Goal: Task Accomplishment & Management: Use online tool/utility

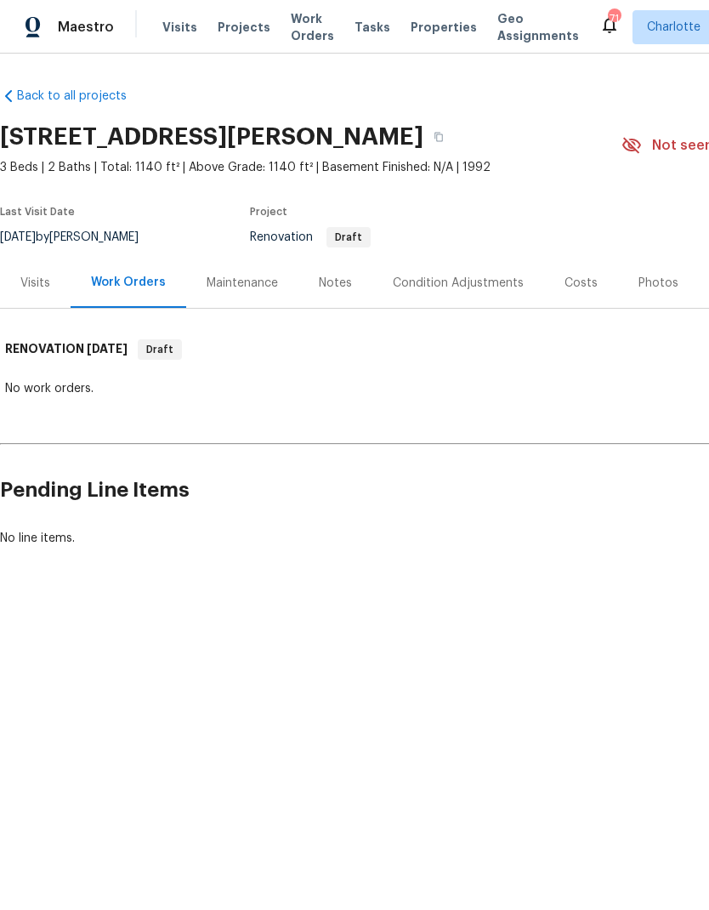
click at [475, 287] on div "Condition Adjustments" at bounding box center [458, 283] width 131 height 17
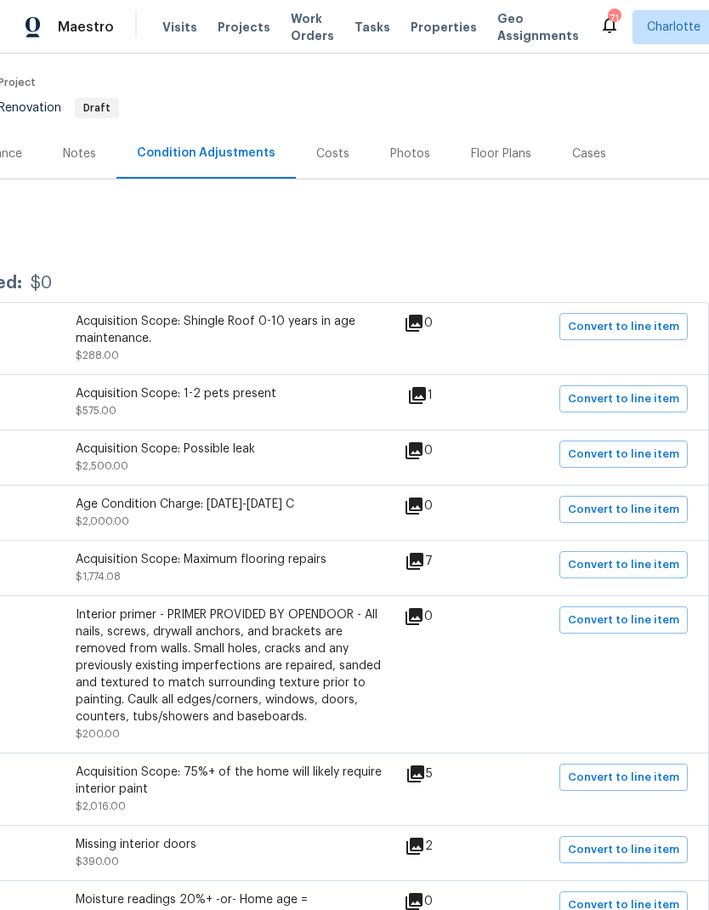
scroll to position [127, 252]
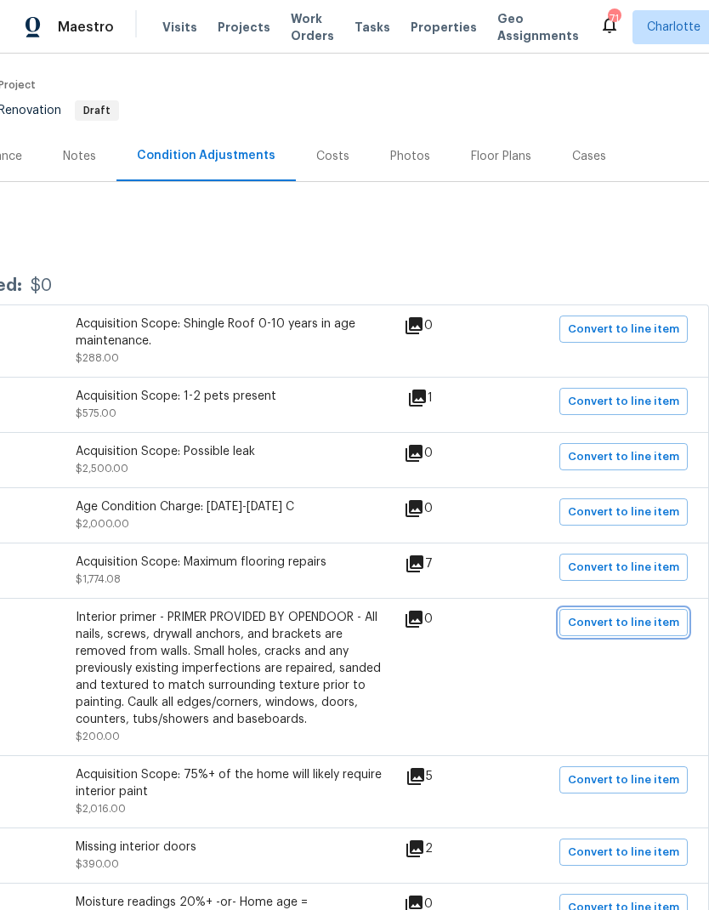
click at [651, 630] on span "Convert to line item" at bounding box center [623, 623] width 111 height 20
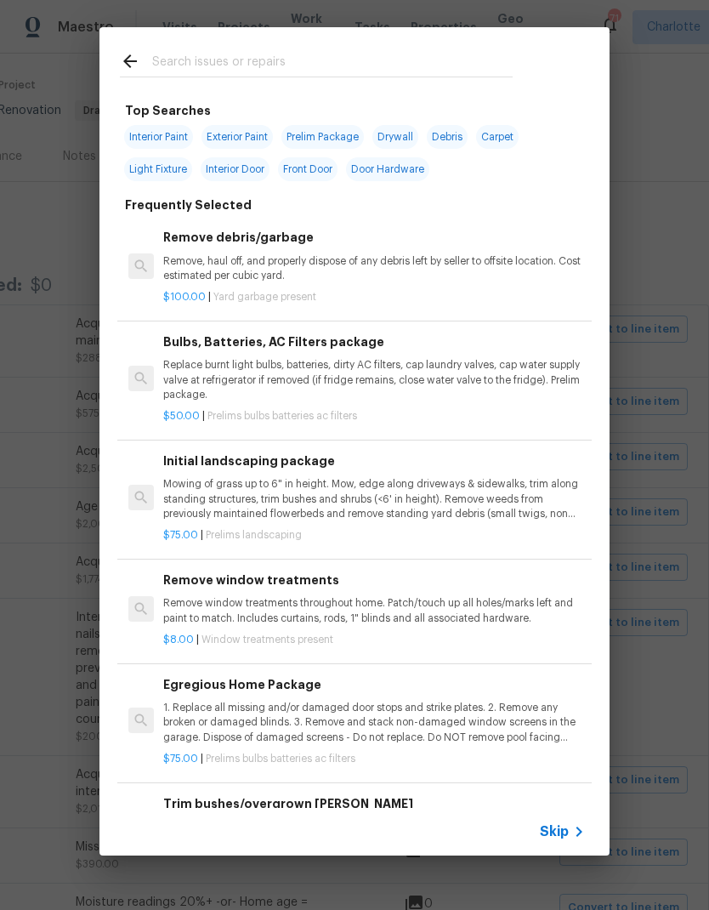
click at [338, 66] on input "text" at bounding box center [332, 64] width 361 height 26
click at [174, 137] on span "Interior Paint" at bounding box center [158, 137] width 69 height 24
type input "Interior Paint"
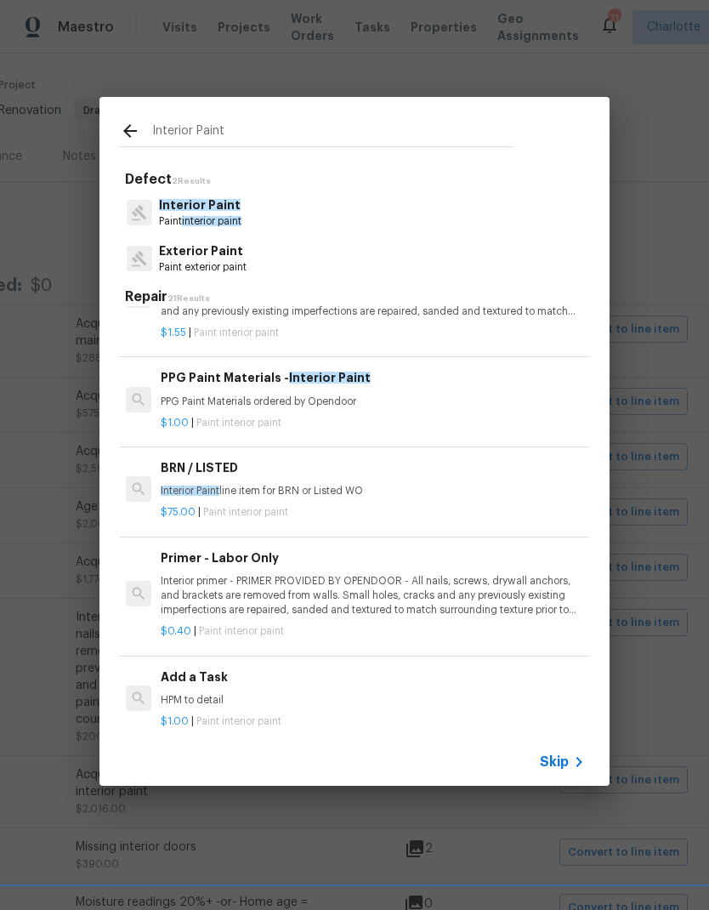
scroll to position [190, 3]
click at [399, 594] on p "Interior primer - PRIMER PROVIDED BY OPENDOOR - All nails, screws, drywall anch…" at bounding box center [372, 594] width 422 height 43
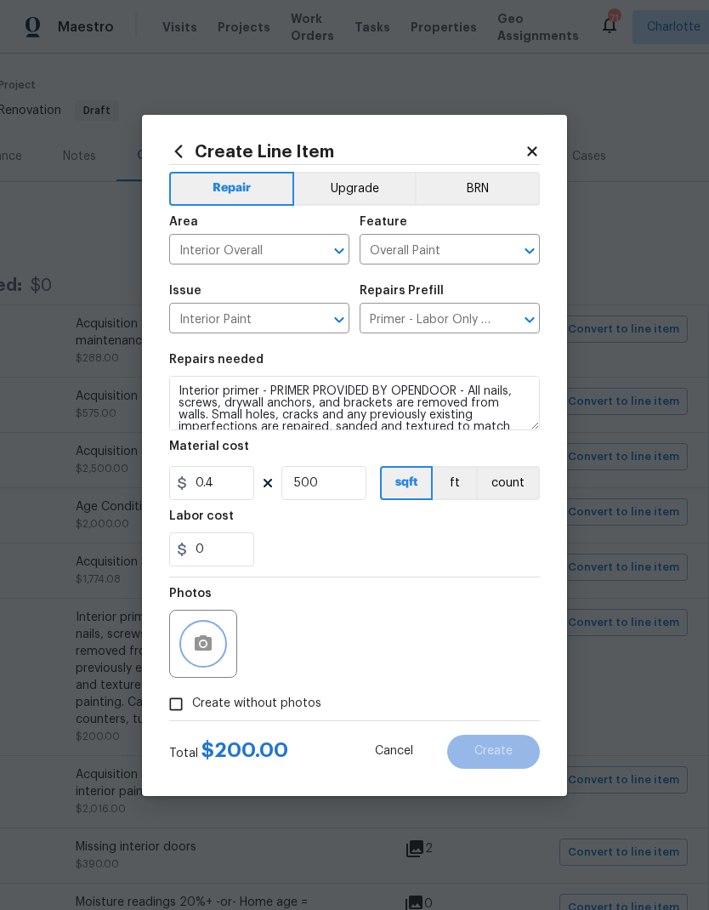
click at [216, 648] on button "button" at bounding box center [203, 643] width 41 height 41
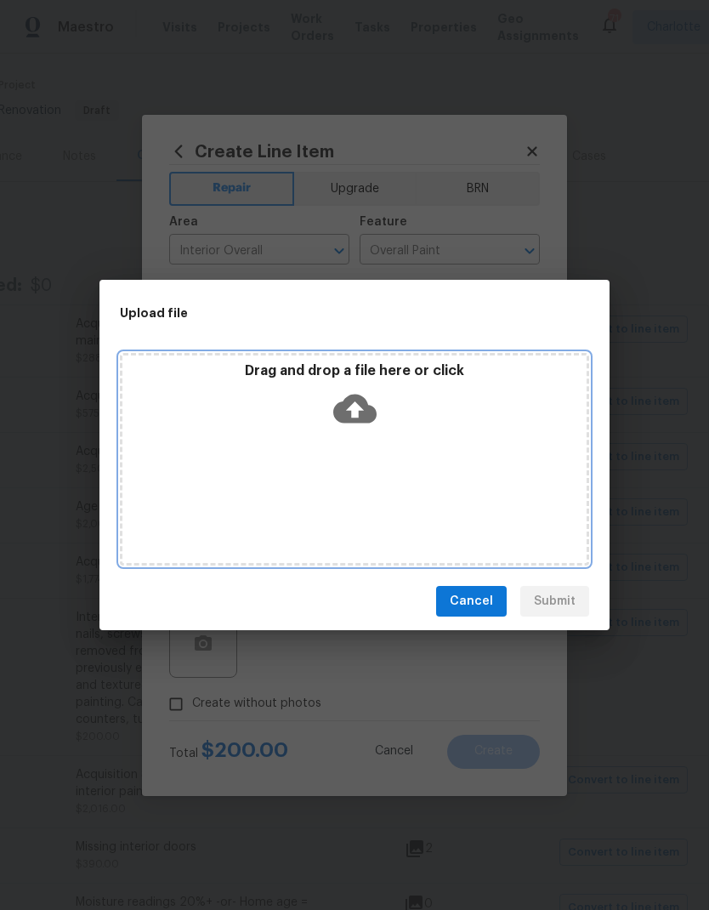
click at [372, 407] on icon at bounding box center [354, 409] width 43 height 29
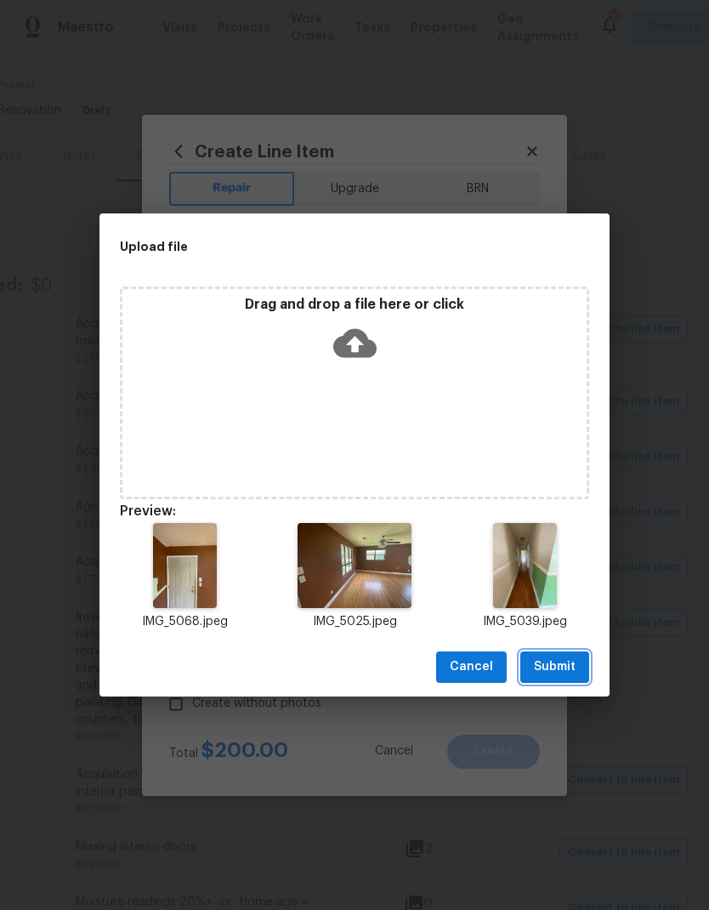
click at [575, 661] on span "Submit" at bounding box center [555, 666] width 42 height 21
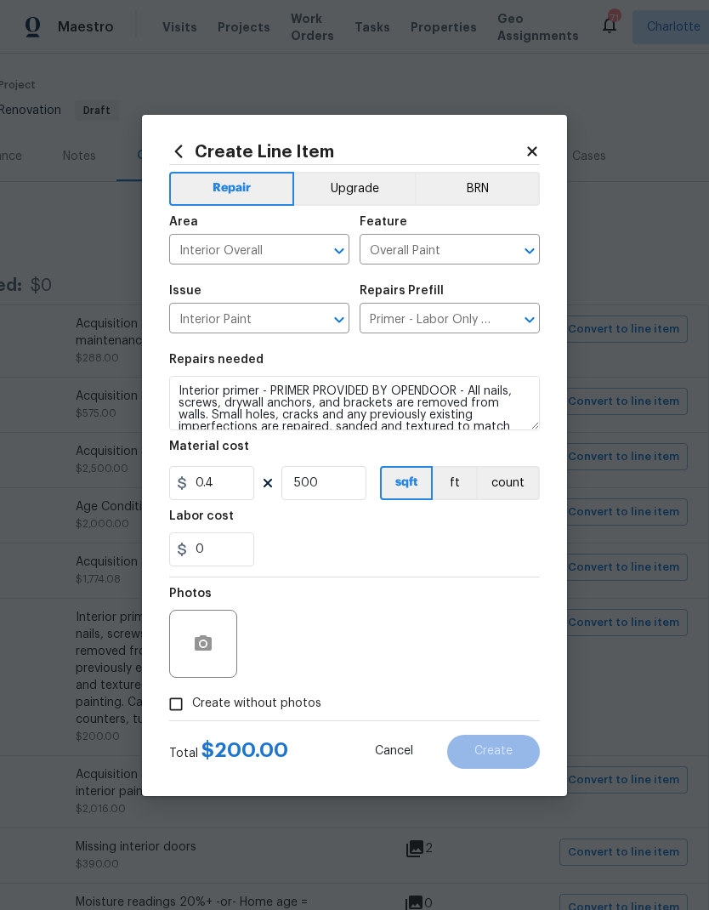
click at [183, 697] on input "Create without photos" at bounding box center [176, 704] width 32 height 32
checkbox input "true"
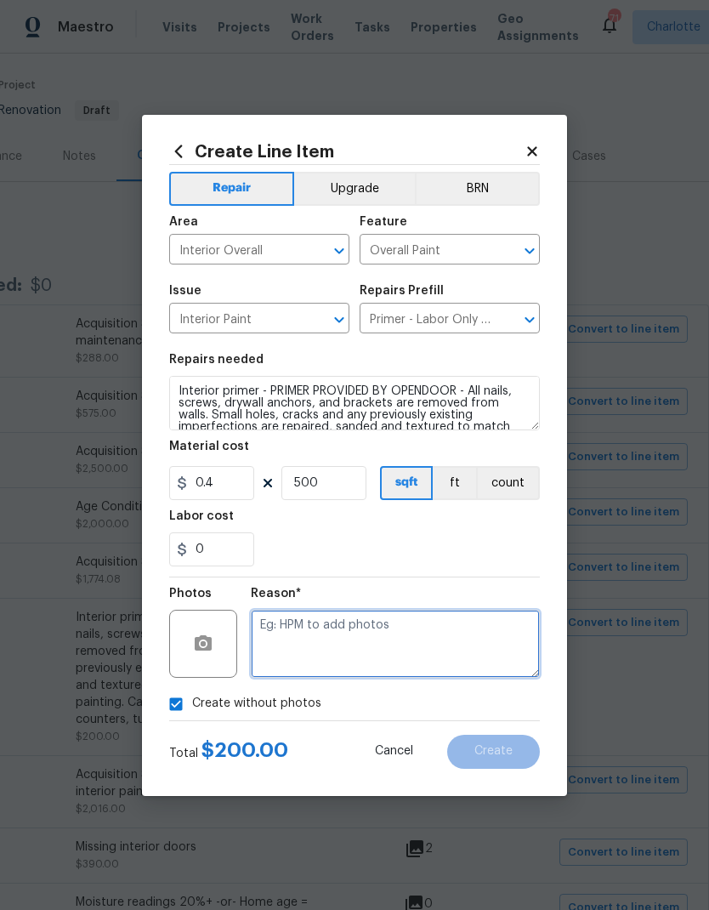
click at [395, 636] on textarea at bounding box center [395, 644] width 289 height 68
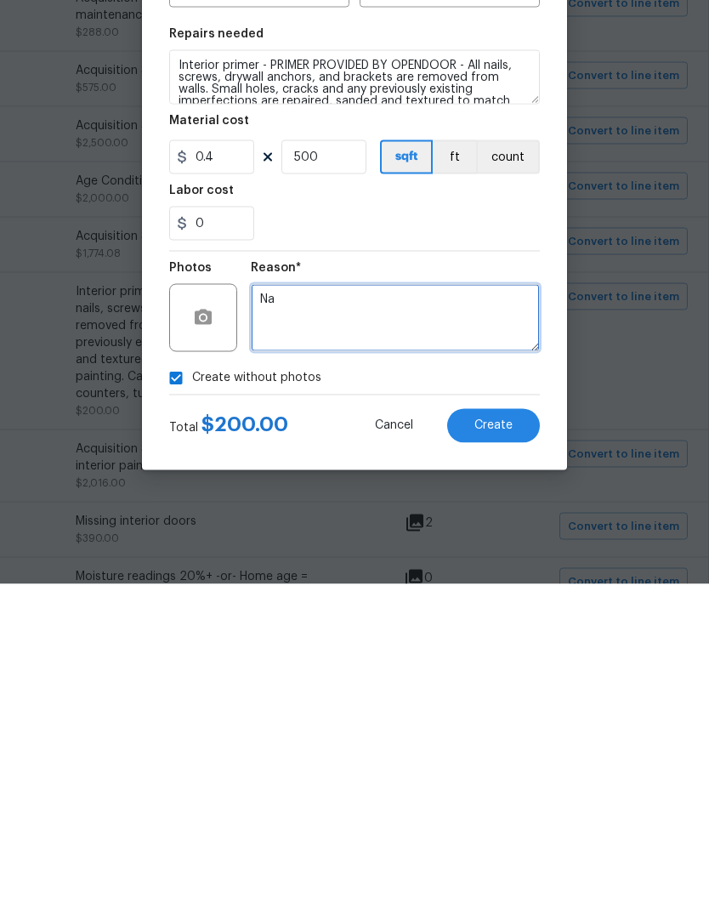
type textarea "Na"
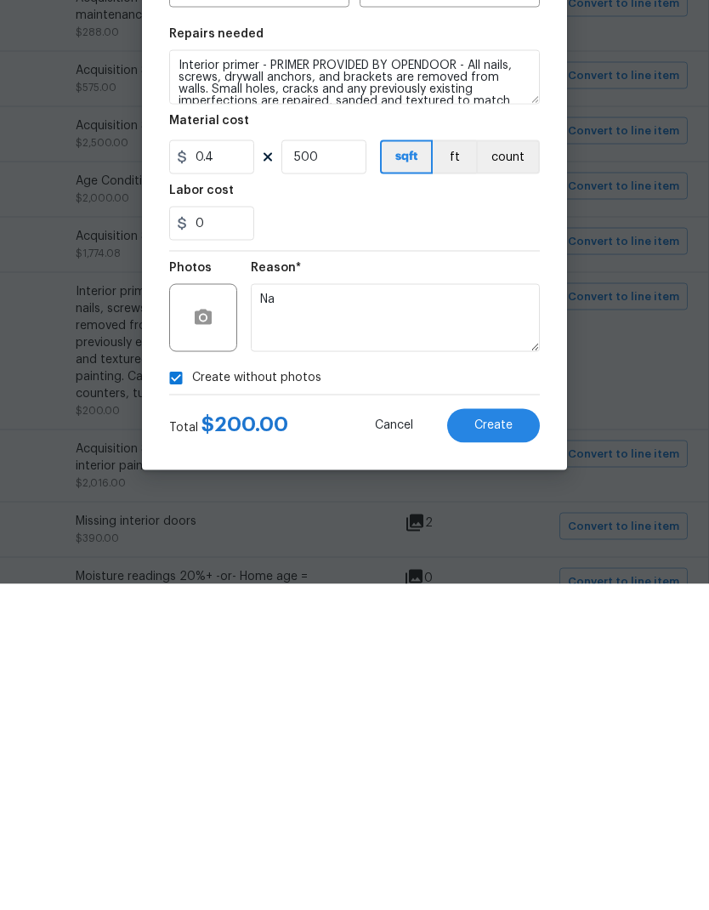
click at [511, 735] on button "Create" at bounding box center [493, 752] width 93 height 34
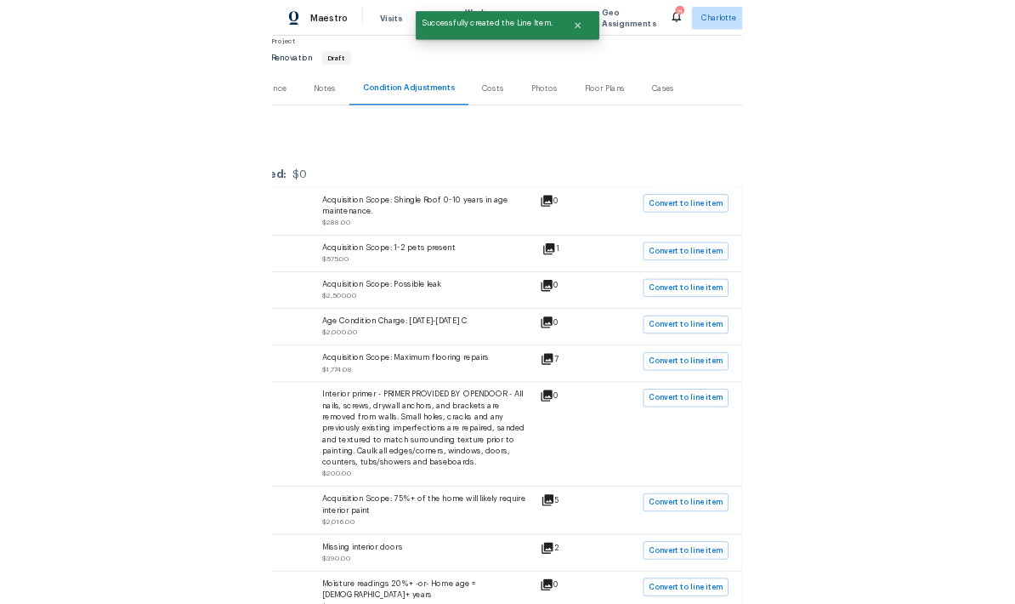
scroll to position [151, 252]
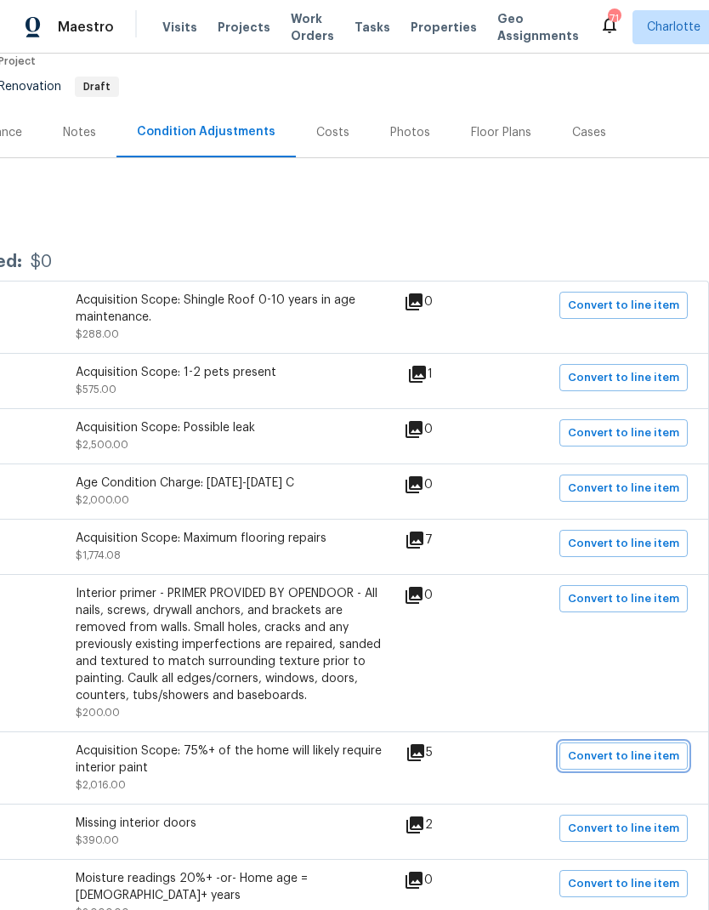
click at [643, 747] on span "Convert to line item" at bounding box center [623, 757] width 111 height 20
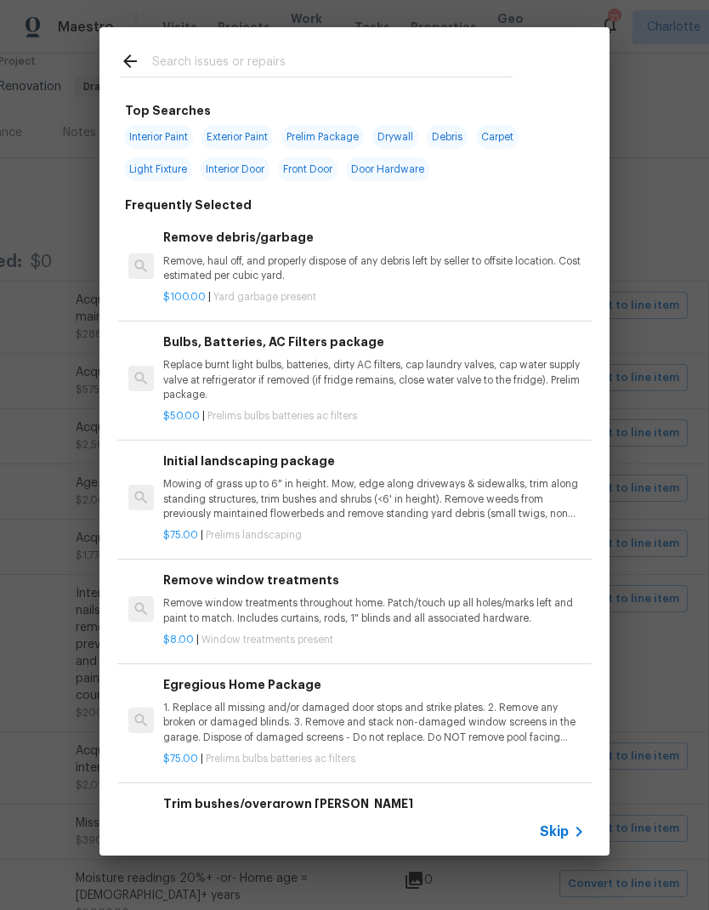
click at [173, 131] on span "Interior Paint" at bounding box center [158, 137] width 69 height 24
type input "Interior Paint"
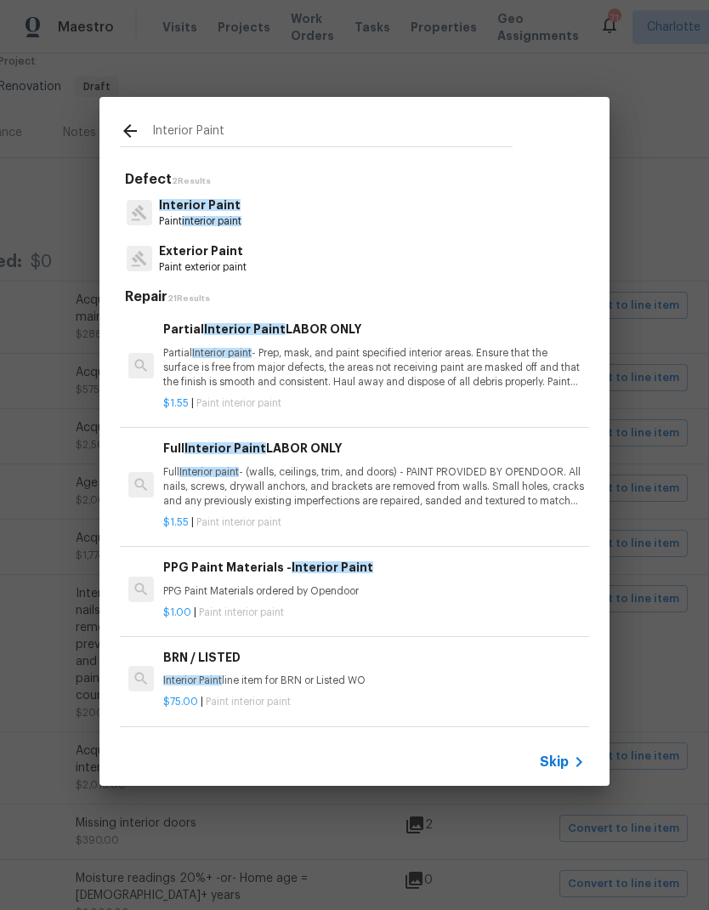
click at [375, 365] on p "Partial Interior paint - Prep, mask, and paint specified interior areas. Ensure…" at bounding box center [374, 367] width 422 height 43
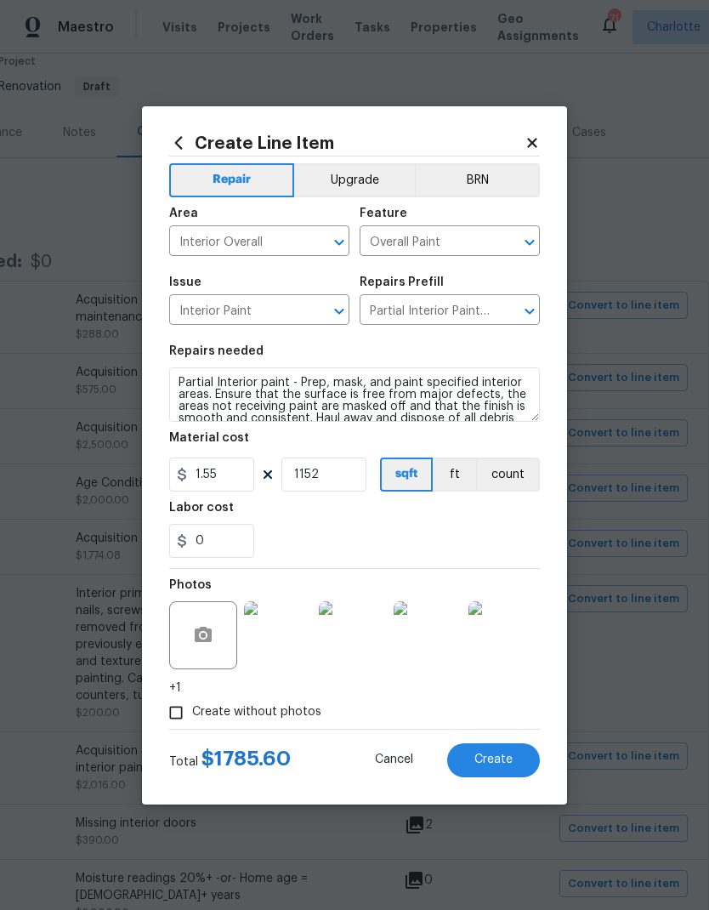
click at [193, 129] on div "Create Line Item Repair Upgrade BRN Area Interior Overall ​ Feature Overall Pai…" at bounding box center [354, 455] width 425 height 698
click at [174, 142] on icon at bounding box center [178, 143] width 19 height 19
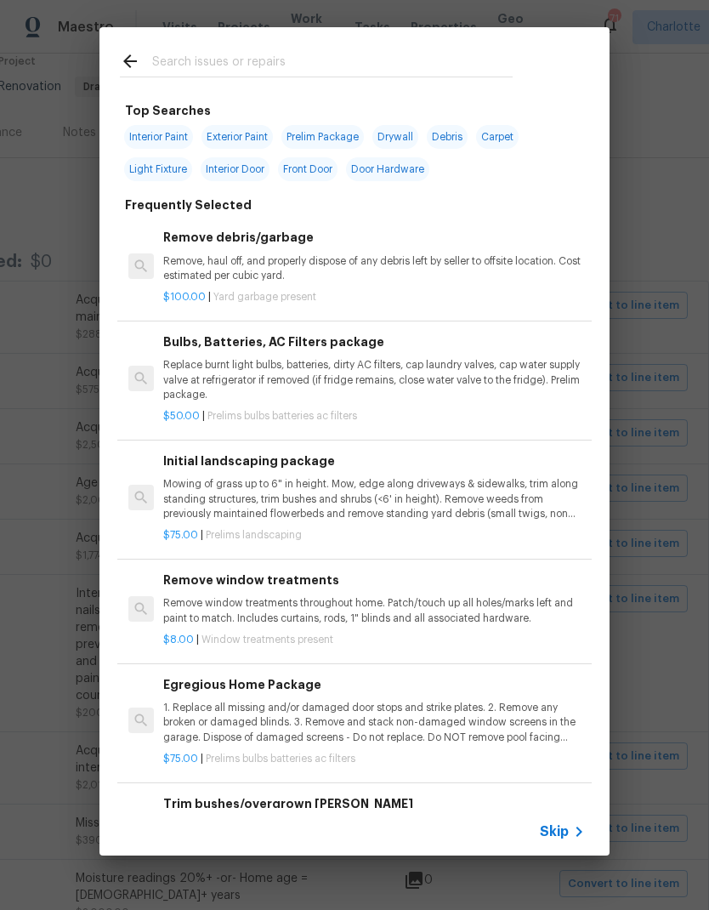
click at [174, 135] on span "Interior Paint" at bounding box center [158, 137] width 69 height 24
type input "Interior Paint"
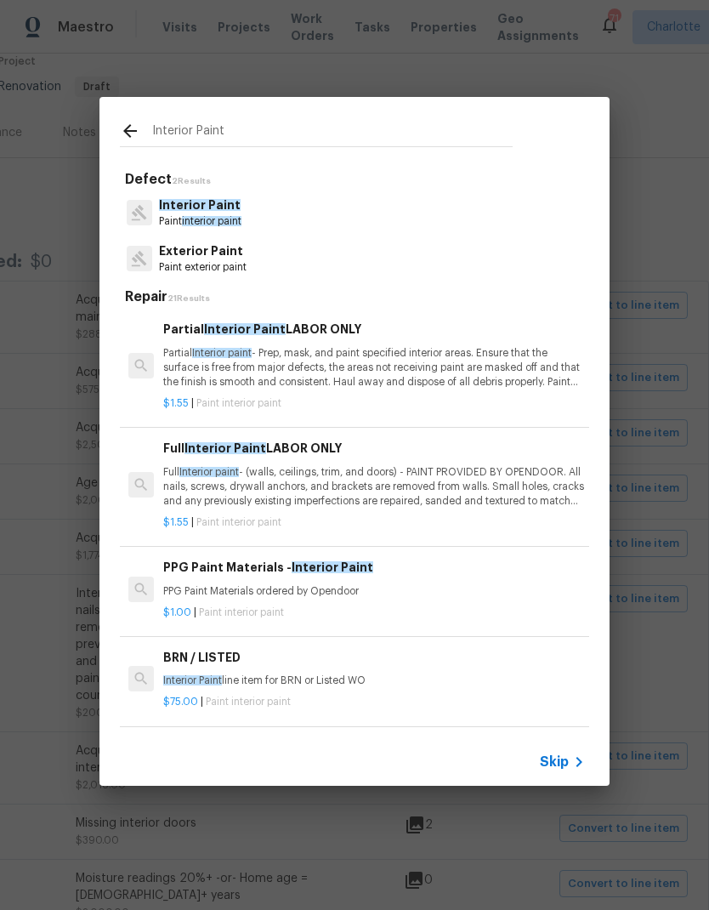
click at [390, 483] on p "Full Interior paint - (walls, ceilings, trim, and doors) - PAINT PROVIDED BY OP…" at bounding box center [374, 486] width 422 height 43
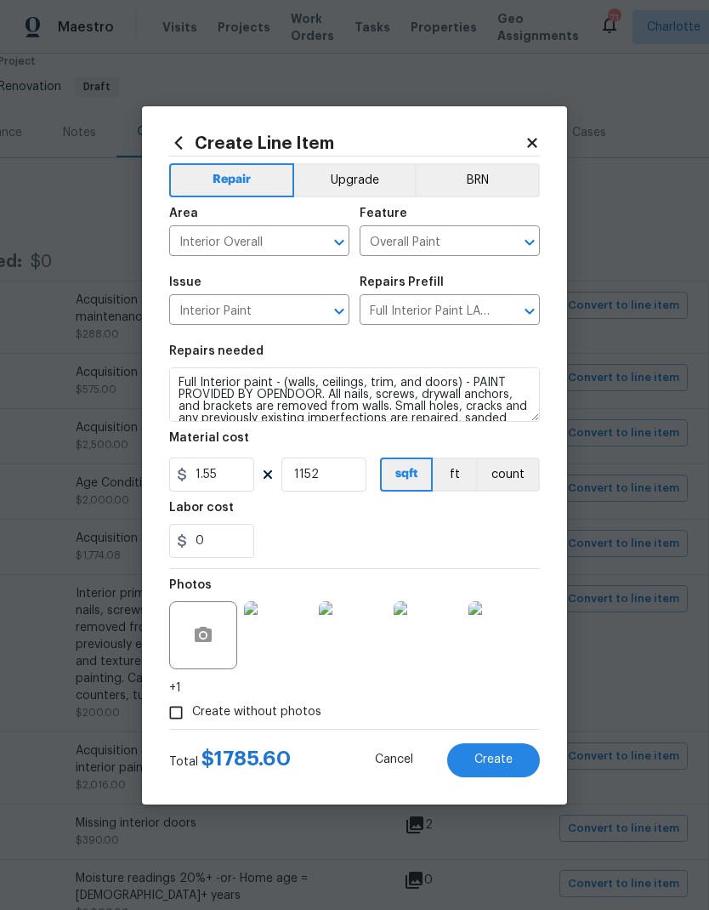
click at [507, 764] on span "Create" at bounding box center [493, 759] width 38 height 13
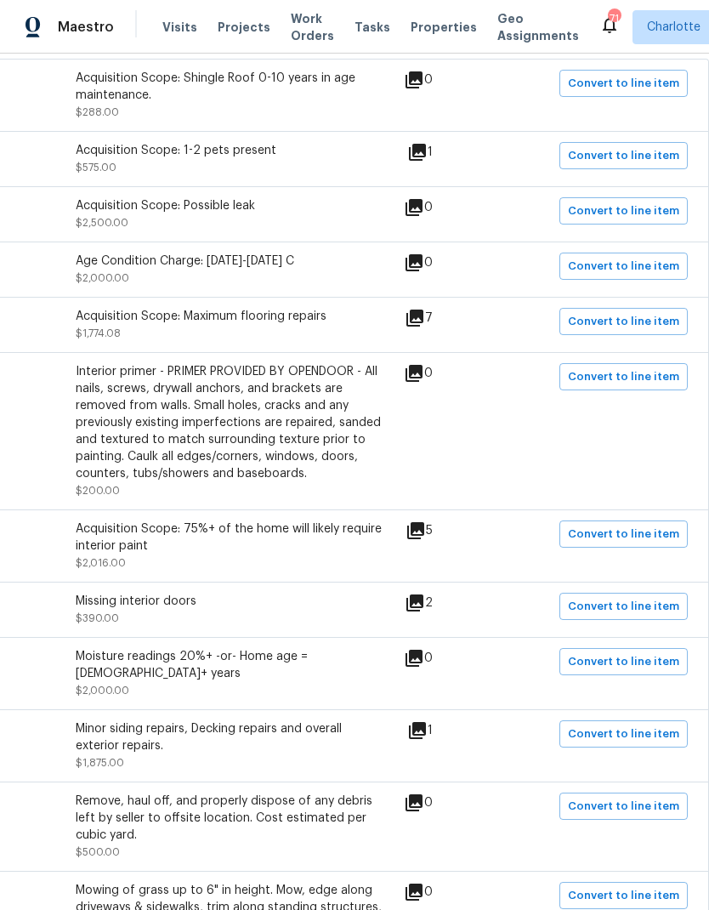
scroll to position [372, 252]
click at [637, 726] on span "Convert to line item" at bounding box center [623, 734] width 111 height 20
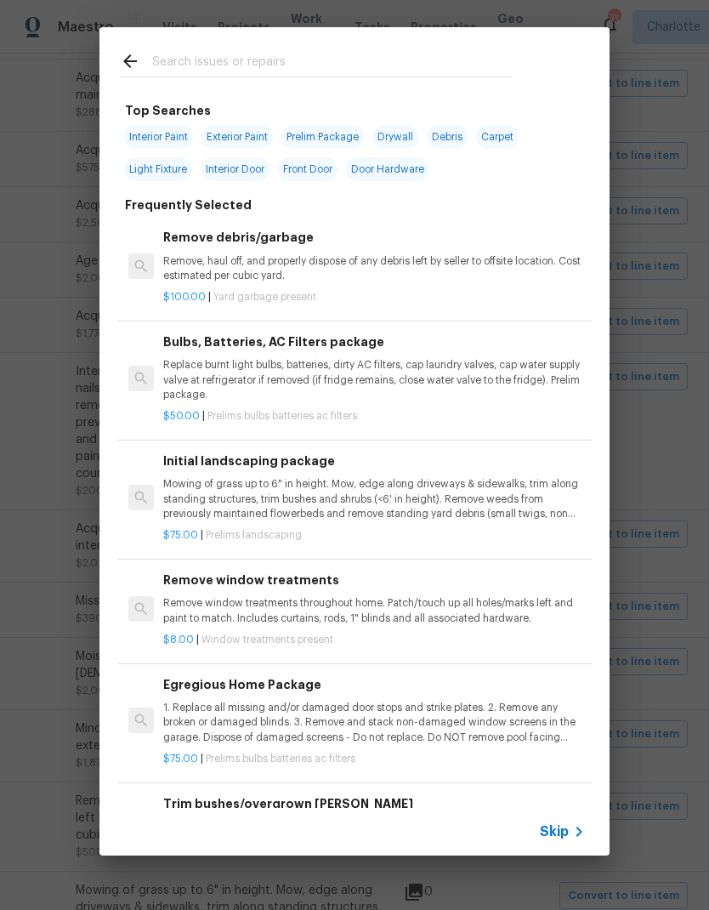
click at [295, 66] on input "text" at bounding box center [332, 64] width 361 height 26
type input "Deck"
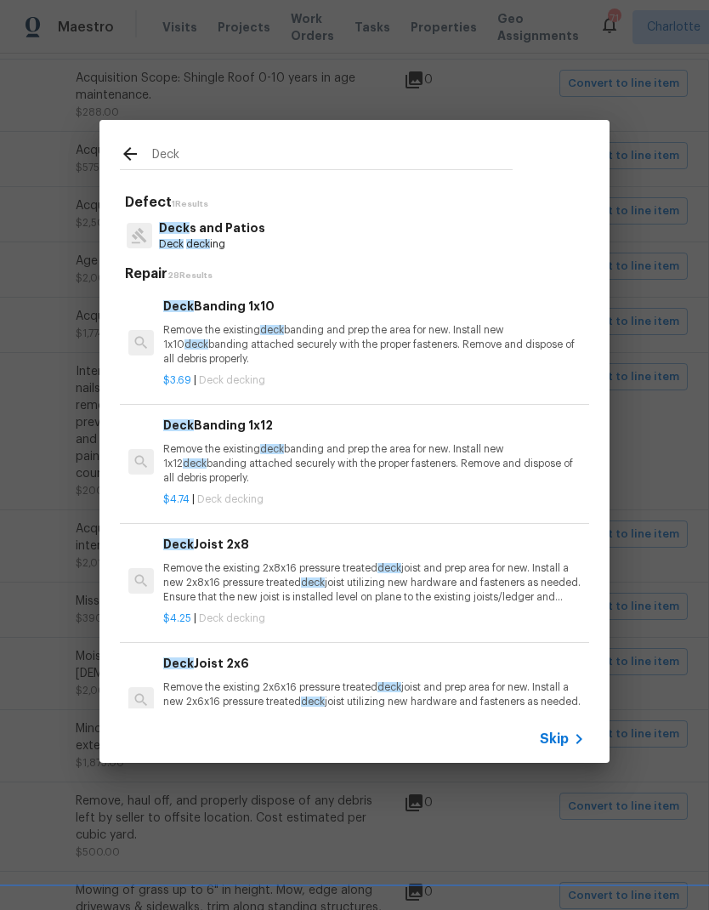
click at [234, 234] on p "Deck s and Patios" at bounding box center [212, 228] width 106 height 18
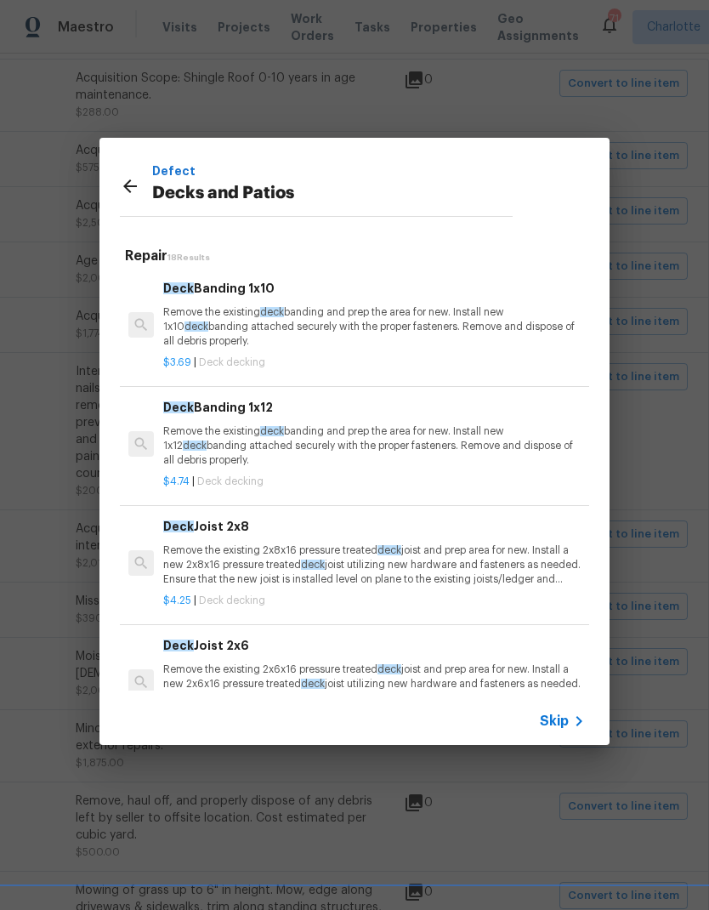
click at [457, 327] on p "Remove the existing deck banding and prep the area for new. Install new 1x10 de…" at bounding box center [374, 326] width 422 height 43
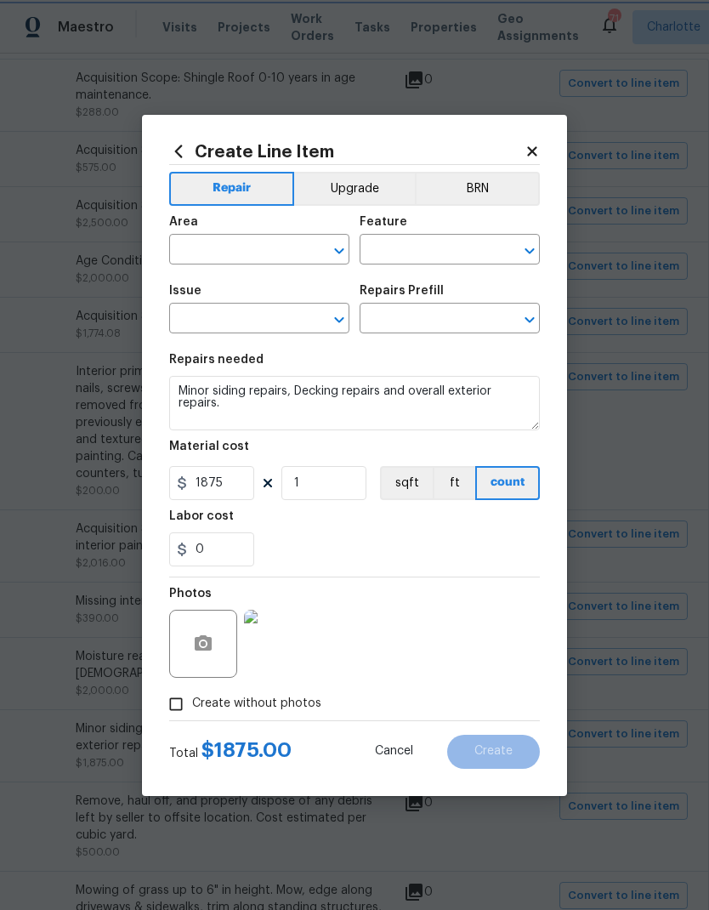
type input "Exterior Overall"
type input "Deck"
type input "Decks and Patios"
type input "Deck Banding 1x10 $3.69"
type textarea "Remove the existing deck banding and prep the area for new. Install new 1x10 de…"
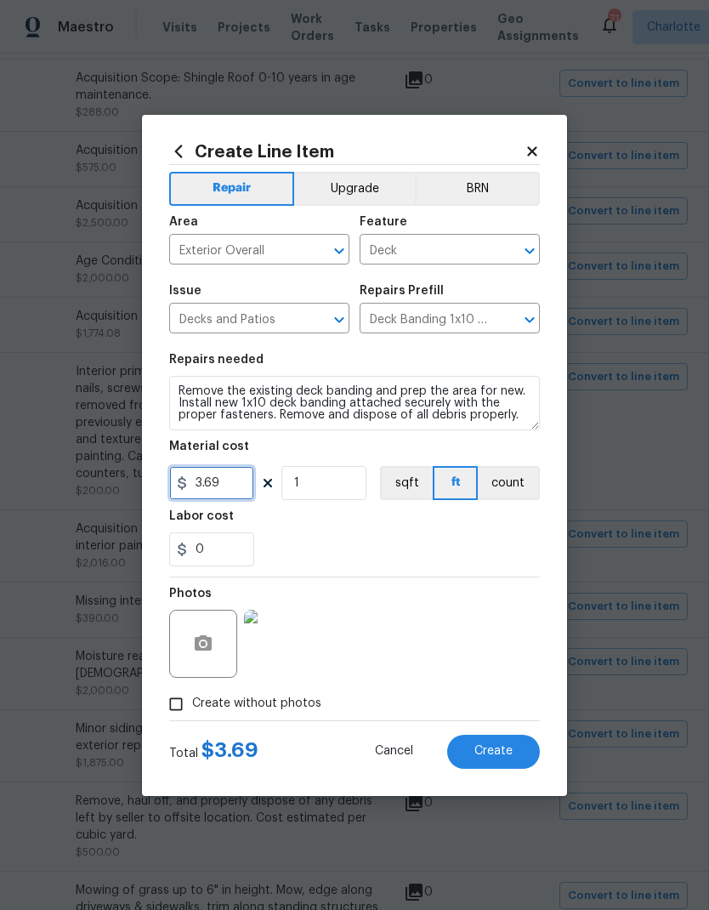
click at [217, 490] on input "3.69" at bounding box center [211, 483] width 85 height 34
click at [216, 490] on input "3.69" at bounding box center [211, 483] width 85 height 34
type input "1800"
click at [412, 543] on div "0" at bounding box center [354, 549] width 371 height 34
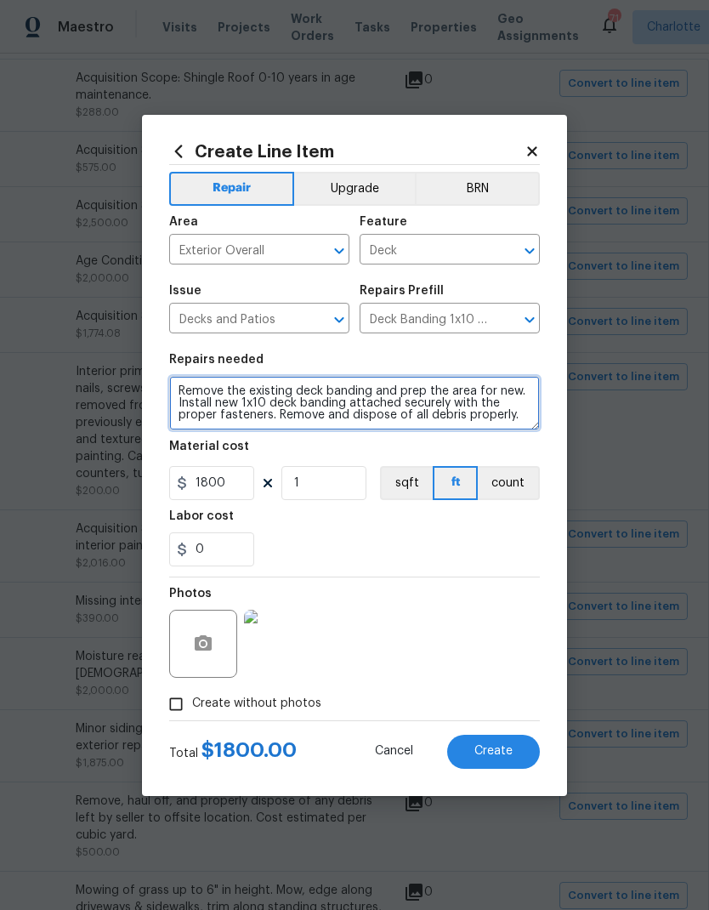
click at [180, 384] on textarea "Remove the existing deck banding and prep the area for new. Install new 1x10 de…" at bounding box center [354, 403] width 371 height 54
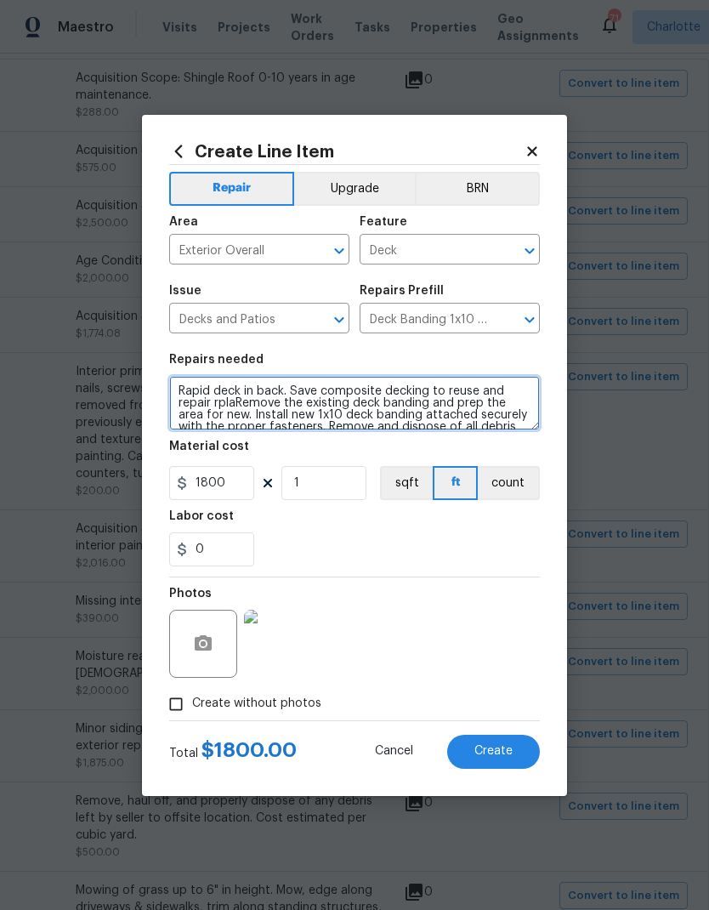
type textarea "Rapid deck in back. Save composite decking to reuse and repair rplaRemove the e…"
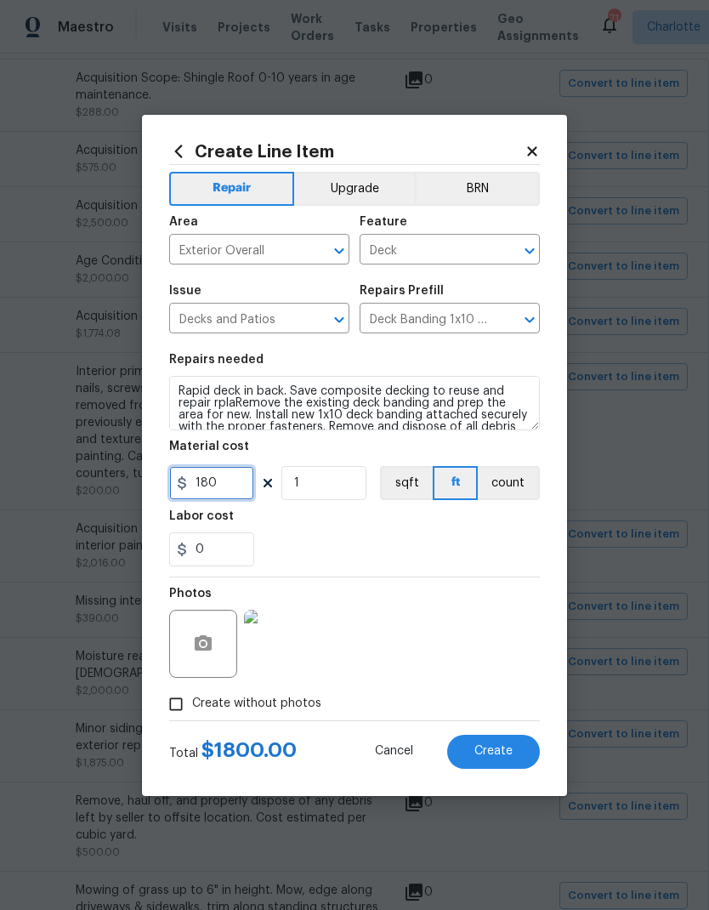
type input "1800"
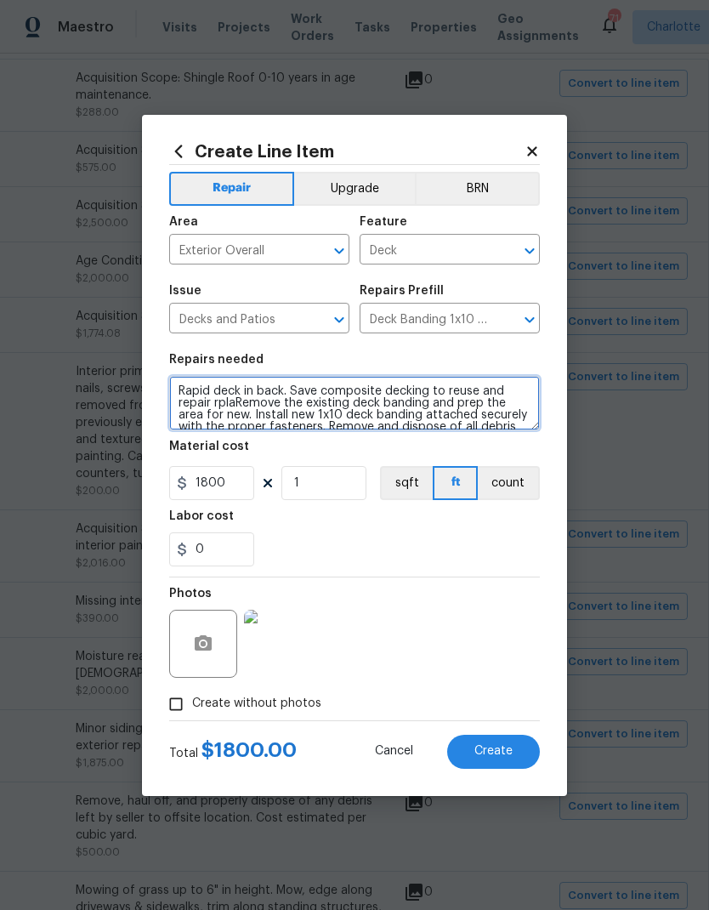
click at [230, 407] on textarea "Rapid deck in back. Save composite decking to reuse and repair rplaRemove the e…" at bounding box center [354, 403] width 371 height 54
click at [225, 403] on textarea "Rapid deck in back. Save composite decking to reuse and repair rplaRemove the e…" at bounding box center [354, 403] width 371 height 54
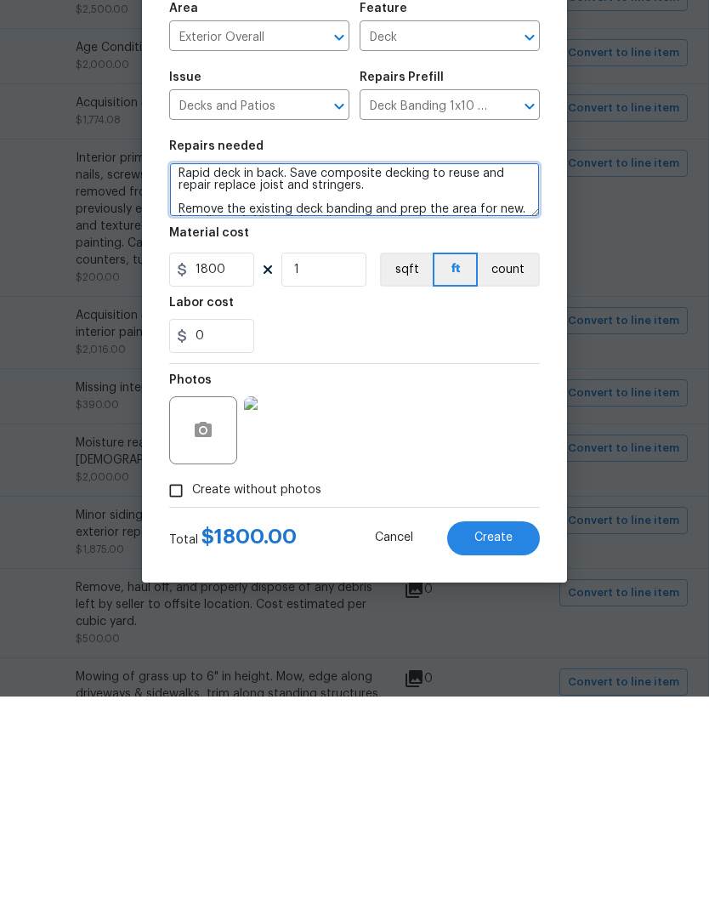
type textarea "Rapid deck in back. Save composite decking to reuse and repair replace joist an…"
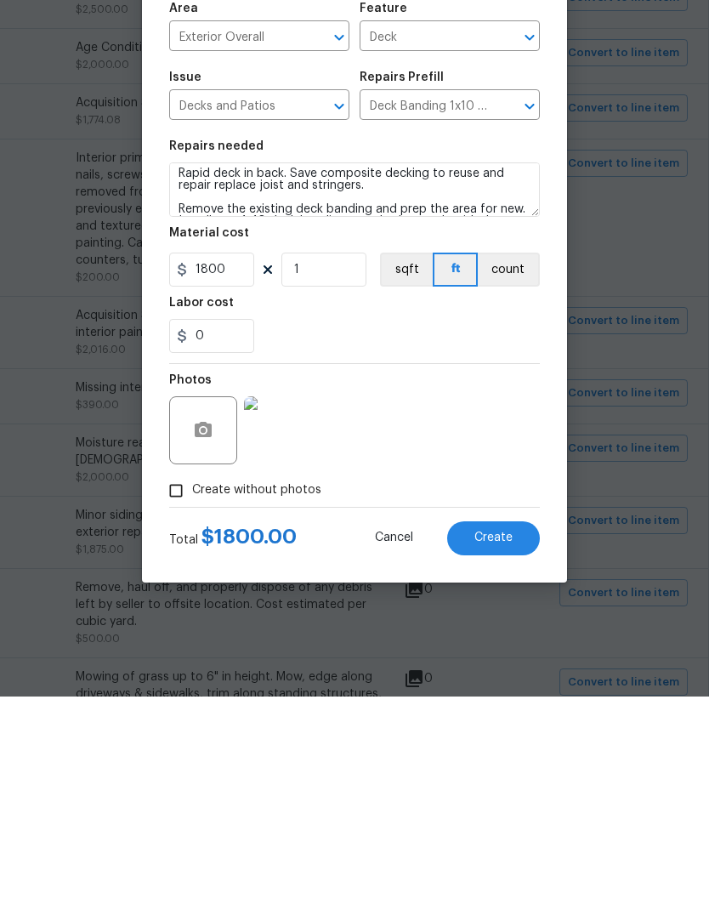
click at [509, 745] on span "Create" at bounding box center [493, 751] width 38 height 13
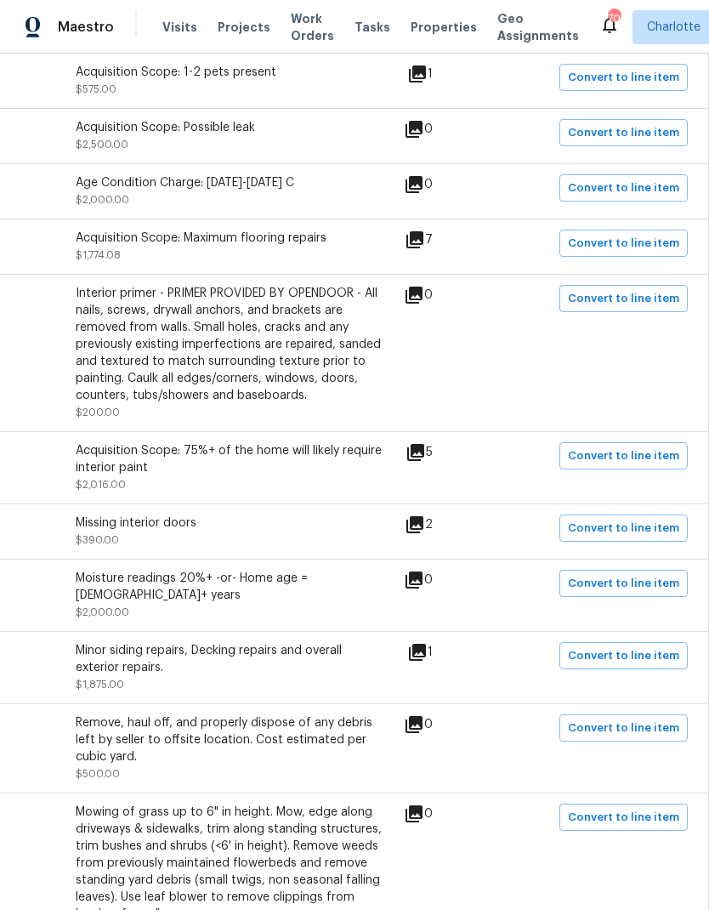
scroll to position [451, 252]
click at [650, 519] on span "Convert to line item" at bounding box center [623, 529] width 111 height 20
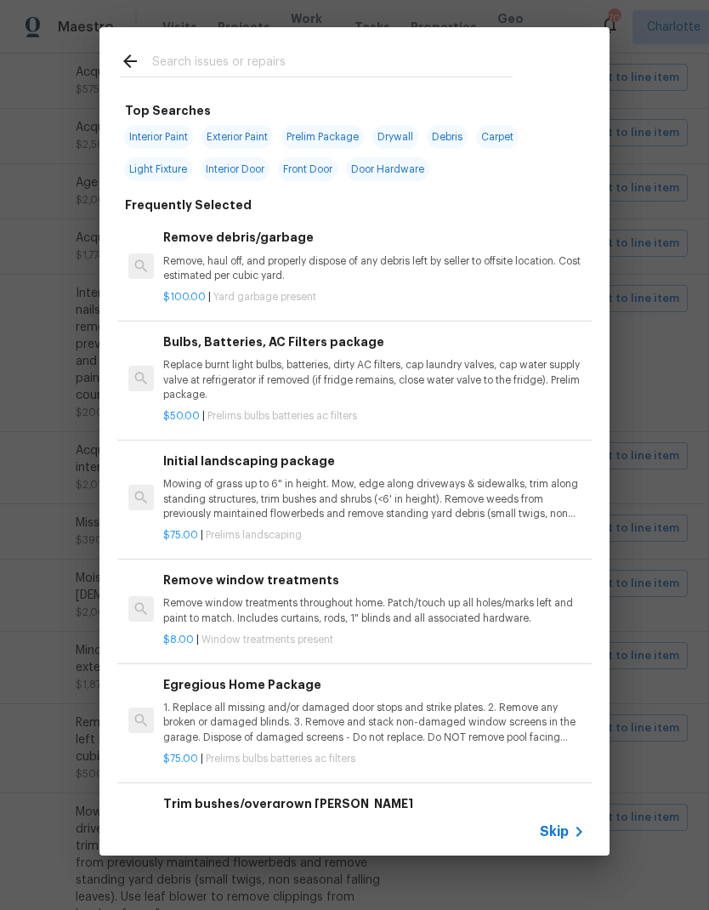
click at [315, 58] on input "text" at bounding box center [332, 64] width 361 height 26
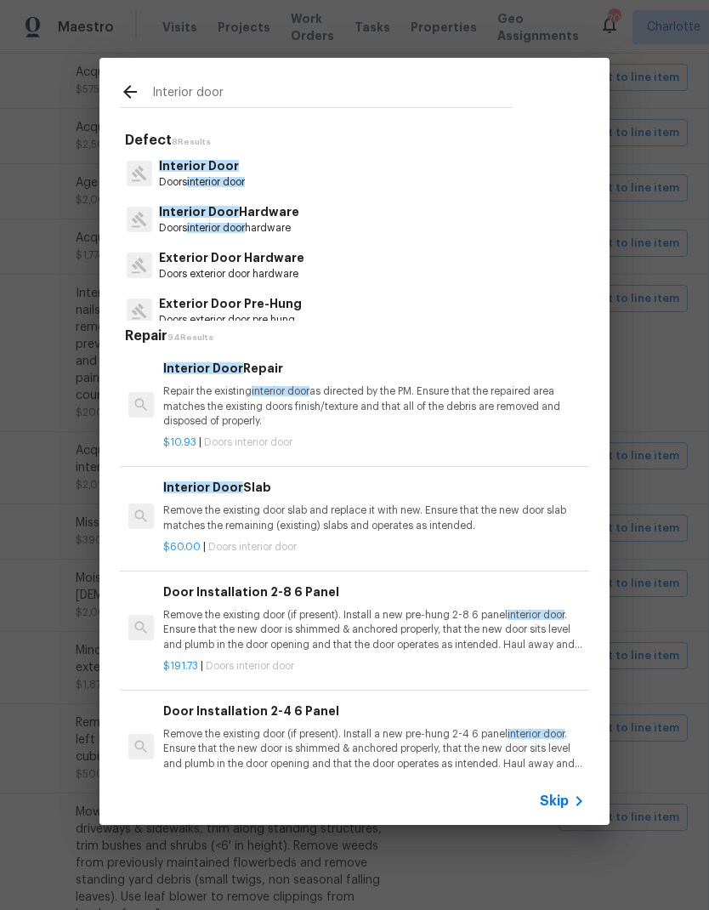
type input "Interior door"
click at [254, 162] on div "Interior Door Doors interior door" at bounding box center [354, 174] width 469 height 46
click at [279, 180] on div "Interior Door Doors interior door" at bounding box center [354, 174] width 469 height 46
click at [225, 173] on p "Interior Door" at bounding box center [202, 166] width 86 height 18
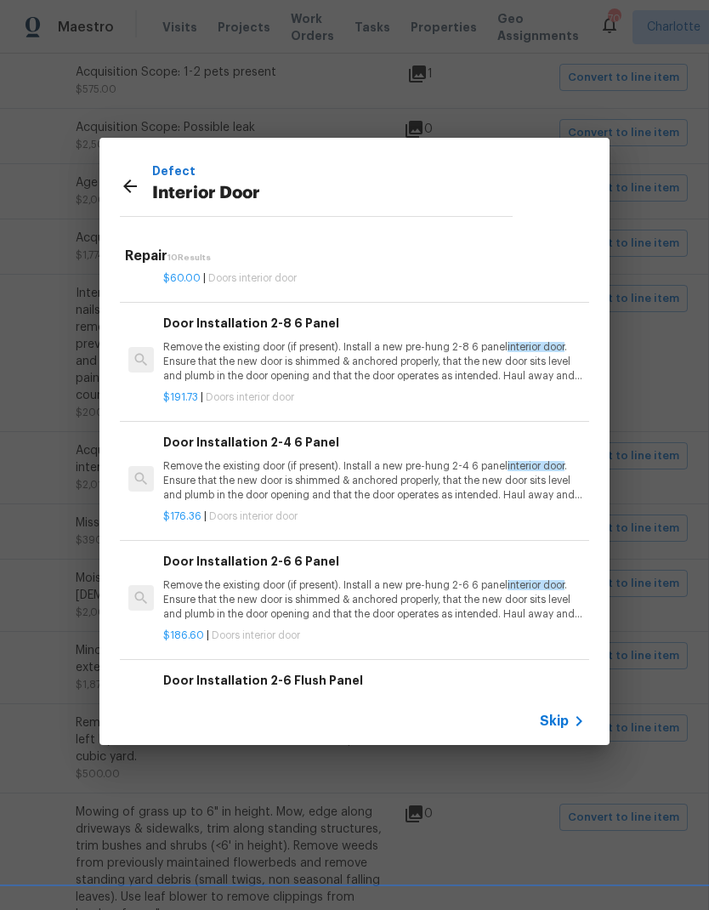
scroll to position [190, 0]
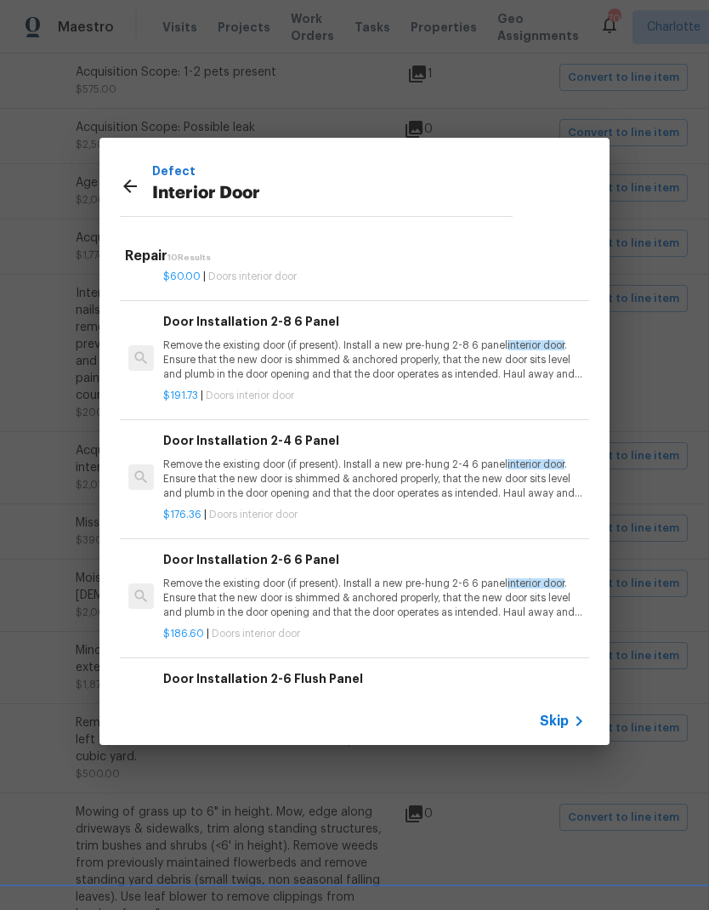
click at [457, 598] on p "Remove the existing door (if present). Install a new pre-hung 2-6 6 panel inter…" at bounding box center [374, 598] width 422 height 43
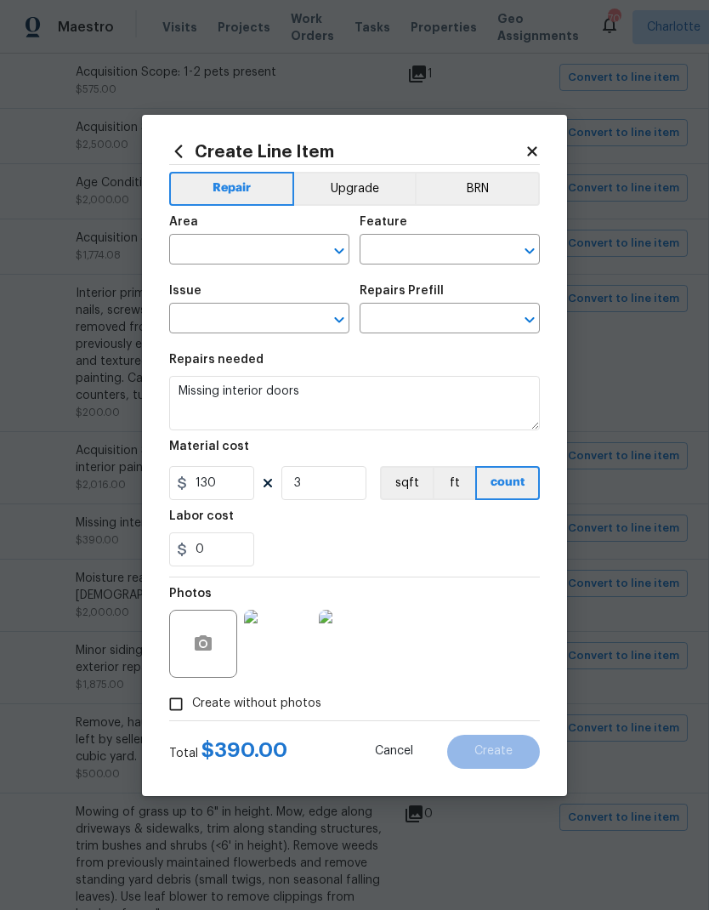
type input "Interior Overall"
type input "Interior Door"
type input "Door Installation 2-6 6 Panel $186.60"
type textarea "Remove the existing door (if present). Install a new pre-hung 2-6 6 panel inter…"
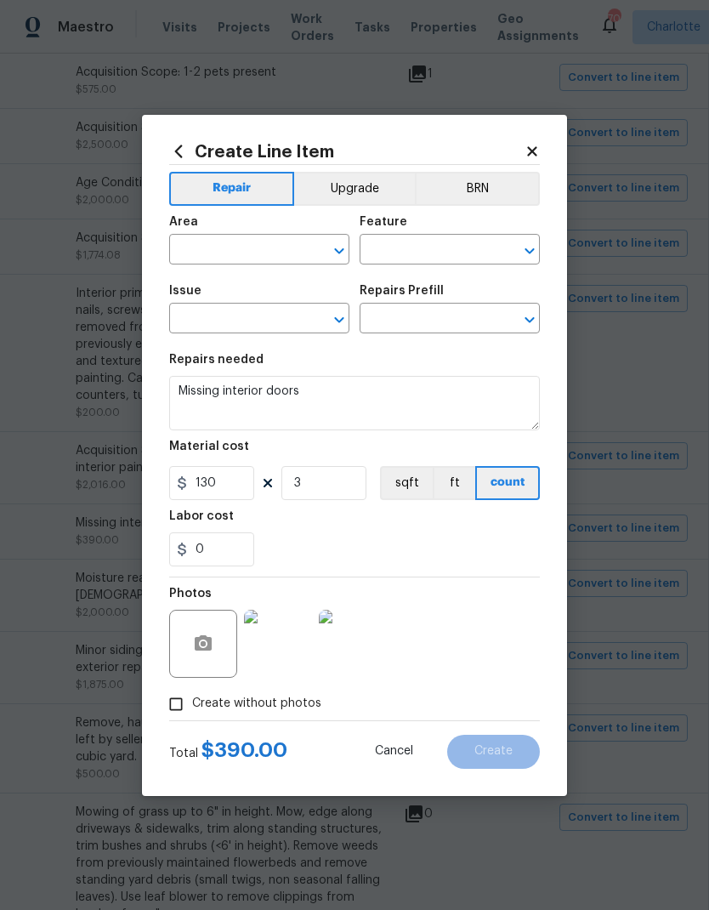
type input "186.6"
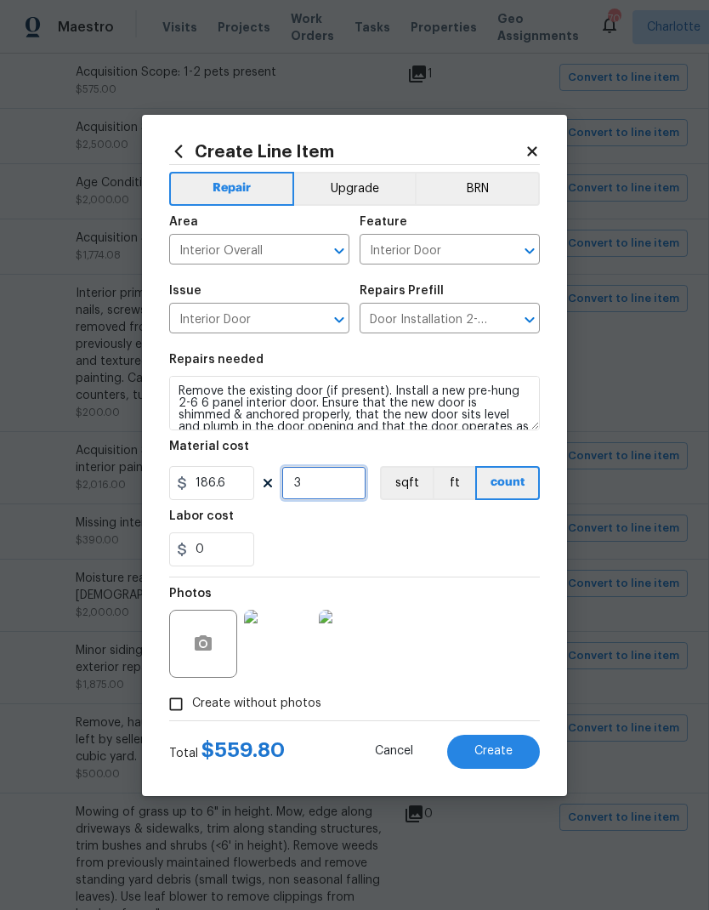
click at [328, 492] on input "3" at bounding box center [323, 483] width 85 height 34
type input "2"
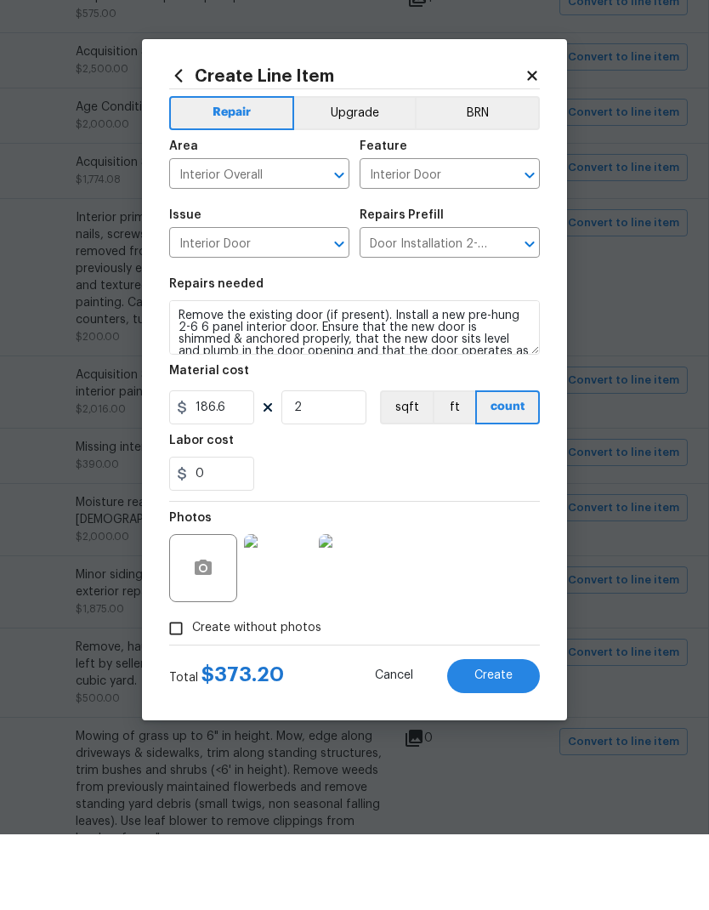
click at [174, 376] on textarea "Remove the existing door (if present). Install a new pre-hung 2-6 6 panel inter…" at bounding box center [354, 403] width 371 height 54
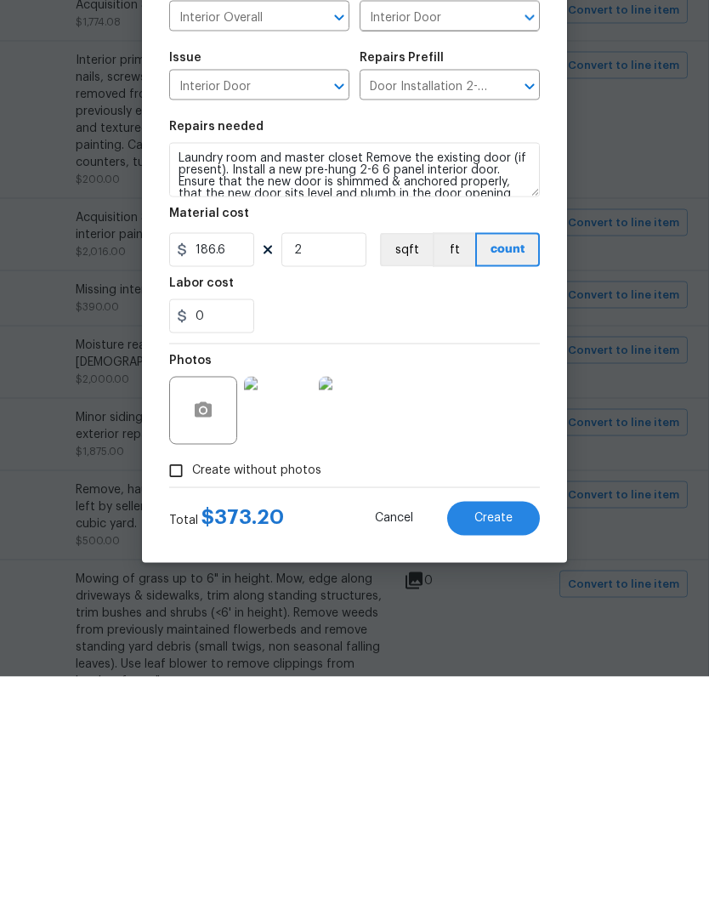
click at [287, 610] on img at bounding box center [278, 644] width 68 height 68
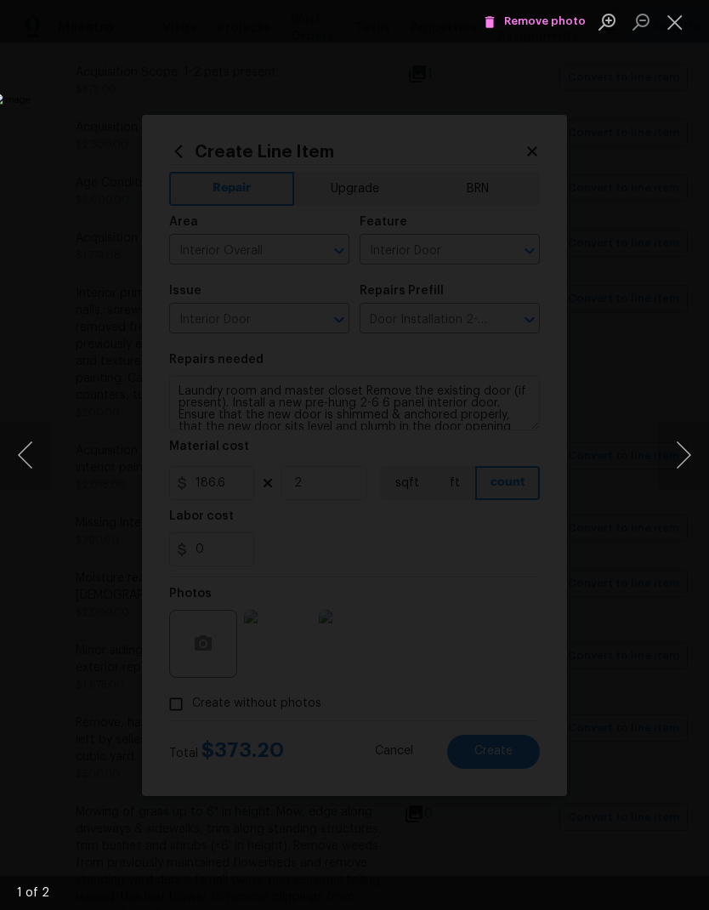
click at [675, 16] on button "Close lightbox" at bounding box center [675, 22] width 34 height 30
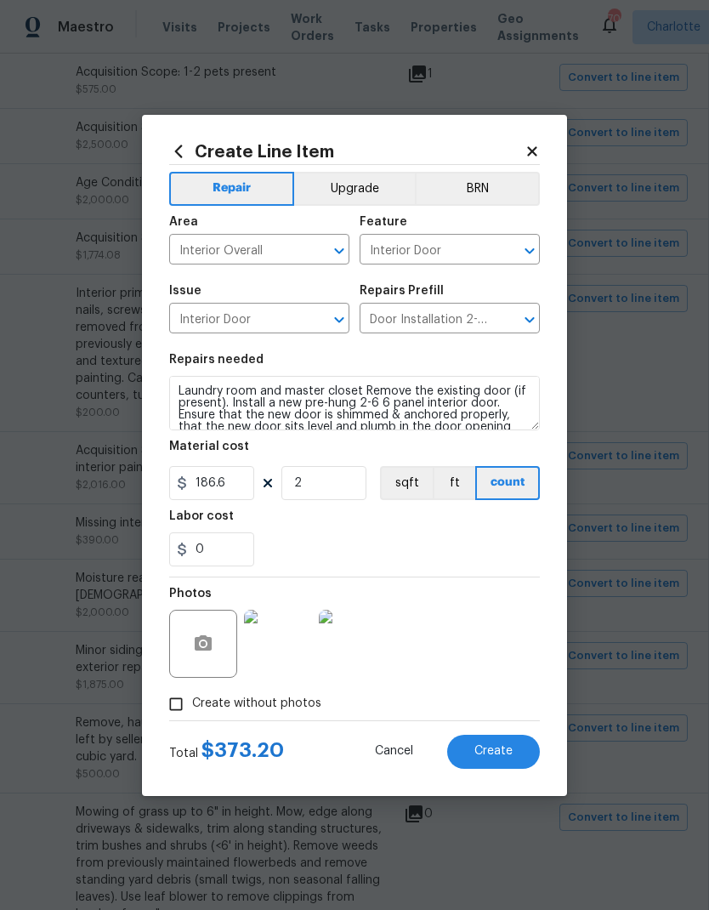
click at [266, 653] on img at bounding box center [278, 644] width 68 height 68
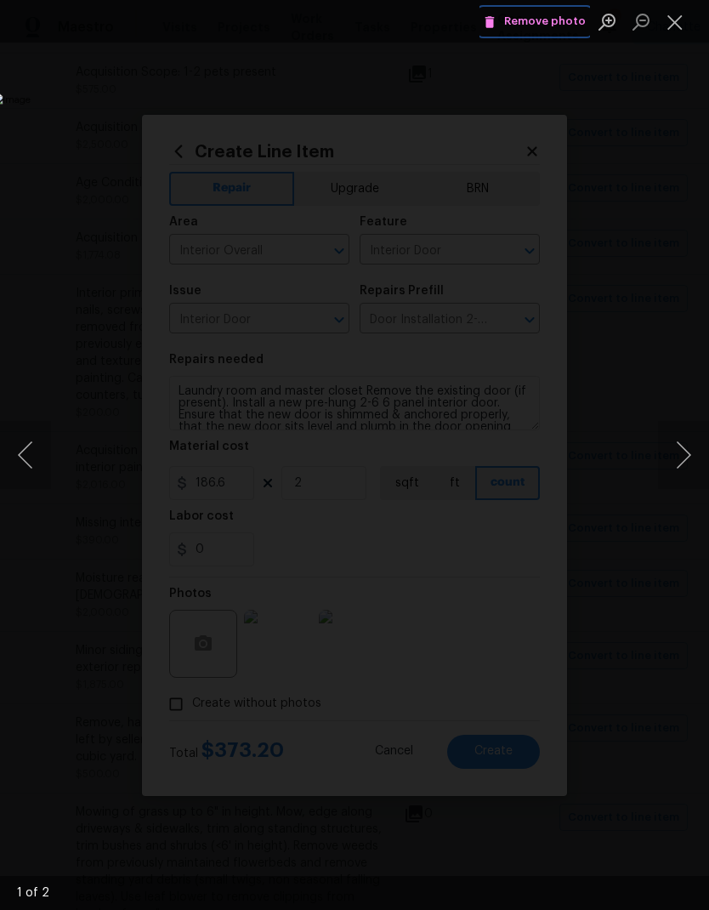
click at [548, 18] on span "Remove photo" at bounding box center [535, 22] width 102 height 20
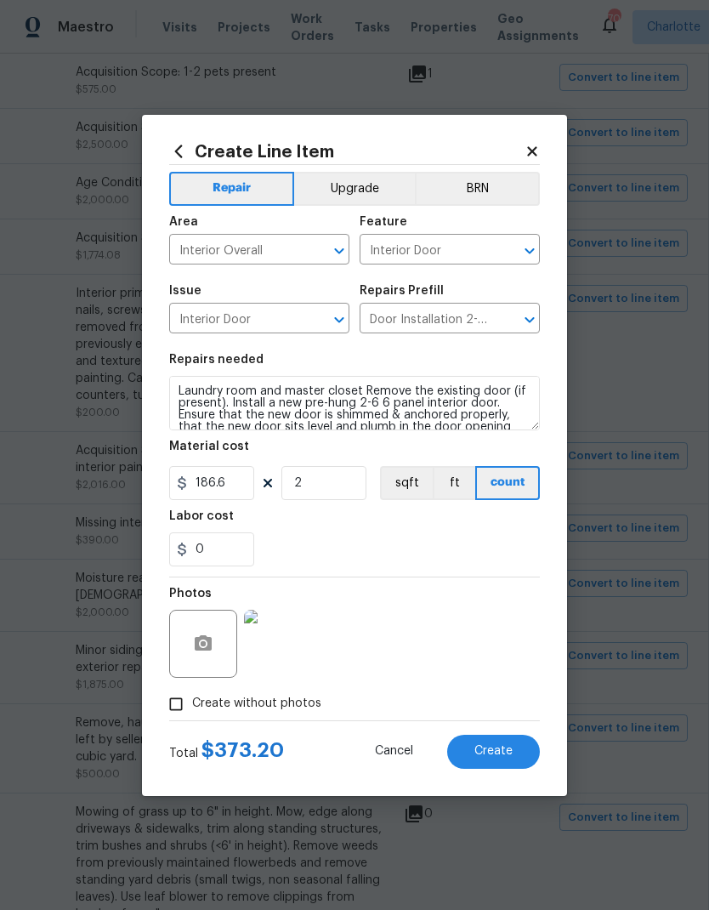
click at [282, 655] on img at bounding box center [278, 644] width 68 height 68
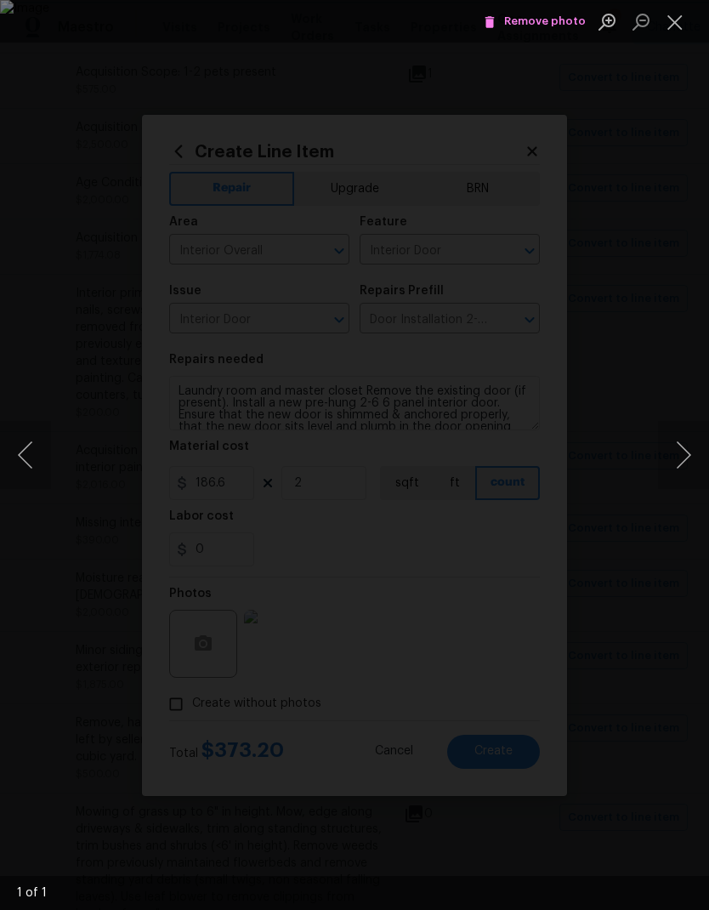
click at [597, 111] on img "Lightbox" at bounding box center [354, 455] width 709 height 910
click at [670, 30] on button "Close lightbox" at bounding box center [675, 22] width 34 height 30
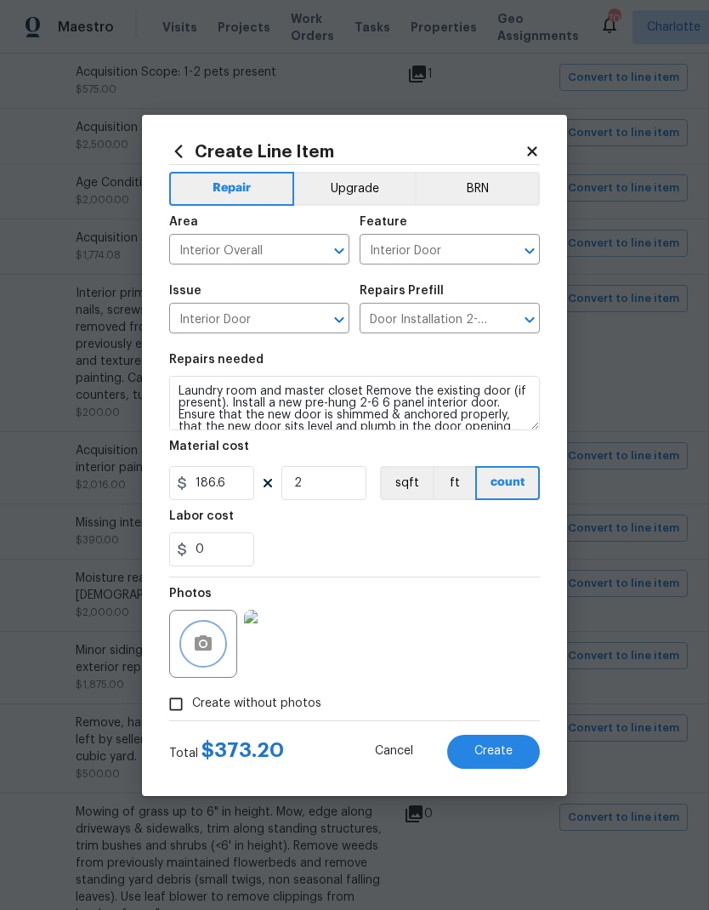
click at [199, 639] on icon "button" at bounding box center [203, 642] width 17 height 15
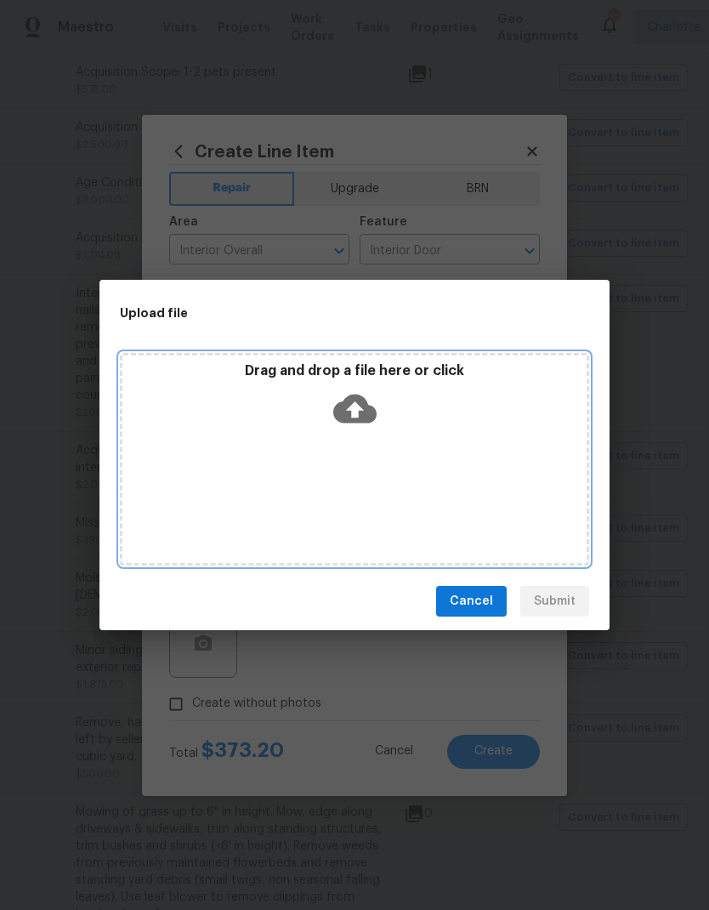
click at [377, 434] on div "Drag and drop a file here or click" at bounding box center [354, 398] width 464 height 73
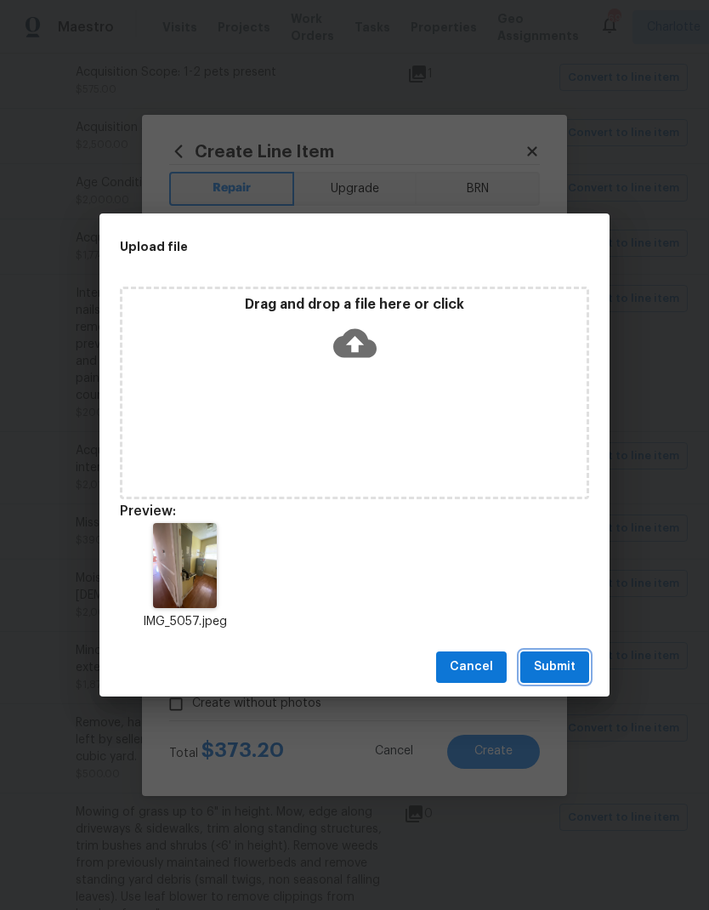
click at [565, 669] on span "Submit" at bounding box center [555, 666] width 42 height 21
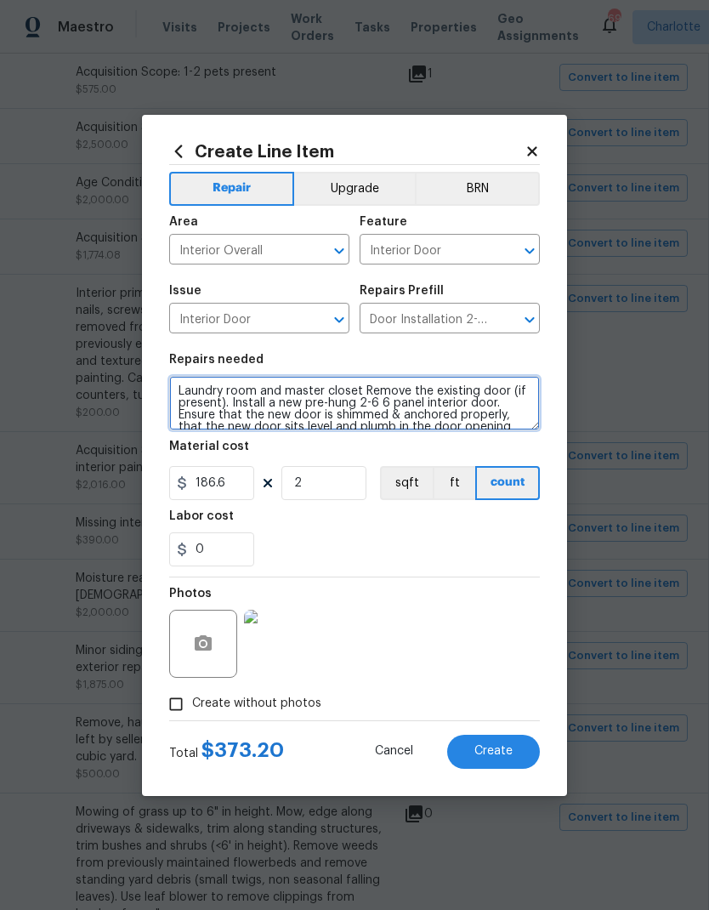
click at [365, 384] on textarea "Laundry room and master closet Remove the existing door (if present). Install a…" at bounding box center [354, 403] width 371 height 54
click at [361, 396] on textarea "Laundry room and master closet Remove the existing door (if present). Install a…" at bounding box center [354, 403] width 371 height 54
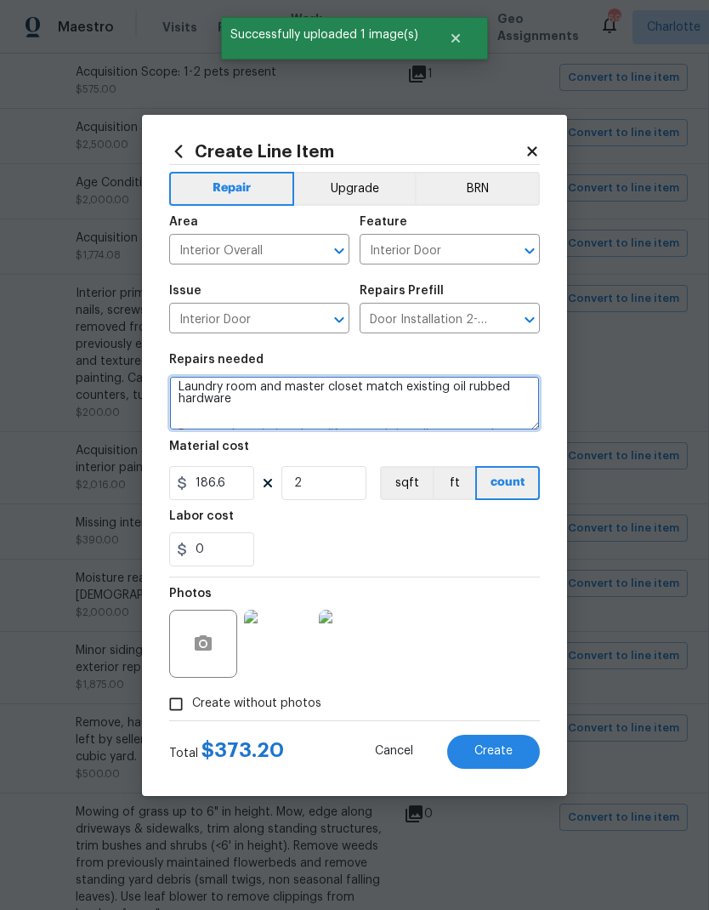
scroll to position [16, 0]
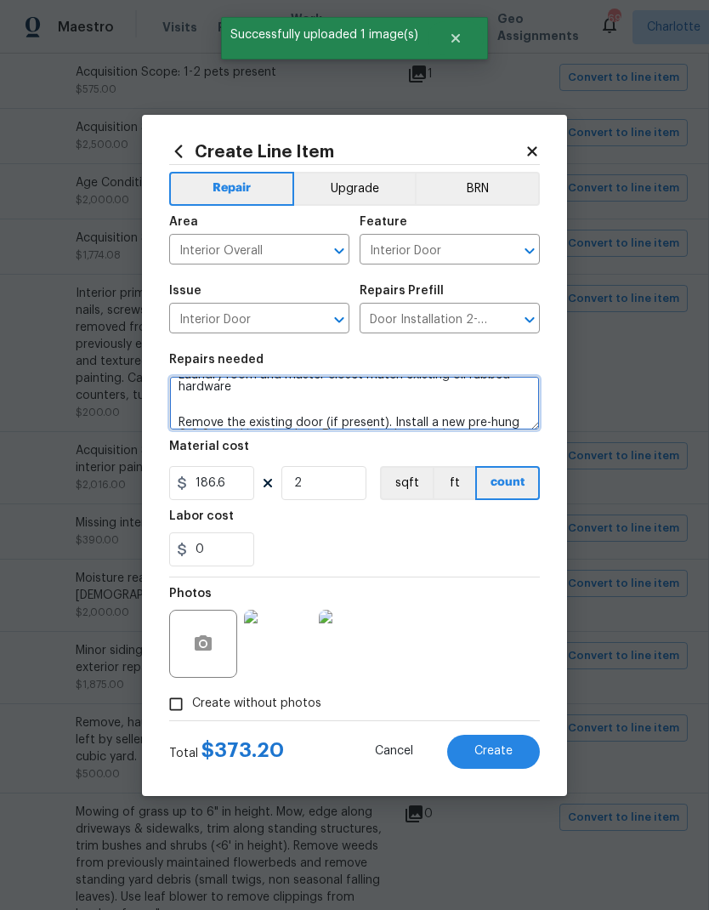
type textarea "Laundry room and master closet match existing oil rubbed hardware Remove the ex…"
click at [509, 532] on div "Labor cost" at bounding box center [354, 521] width 371 height 22
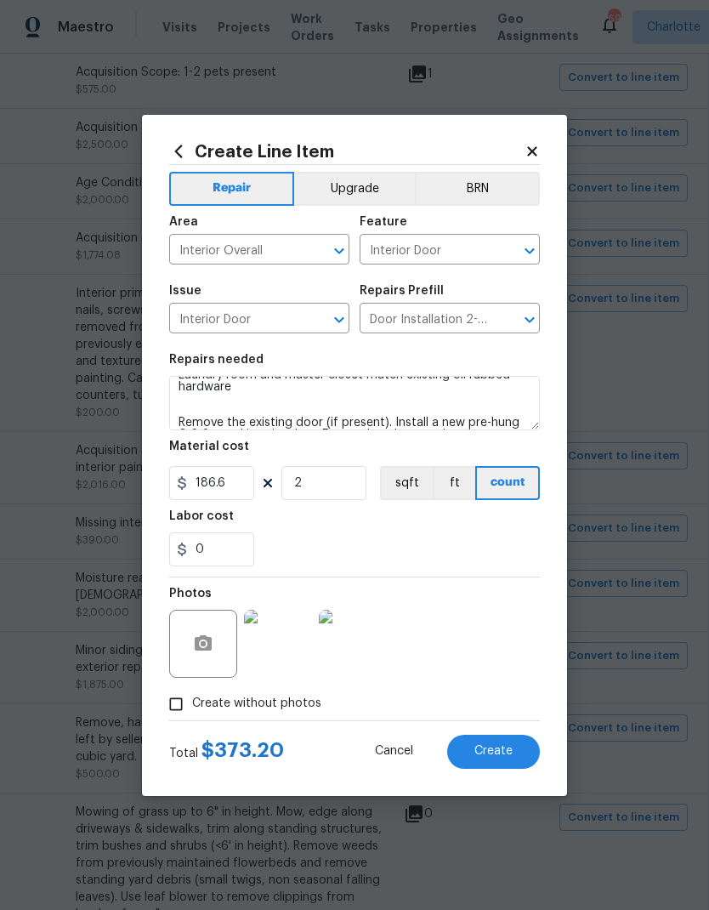
click at [503, 757] on span "Create" at bounding box center [493, 751] width 38 height 13
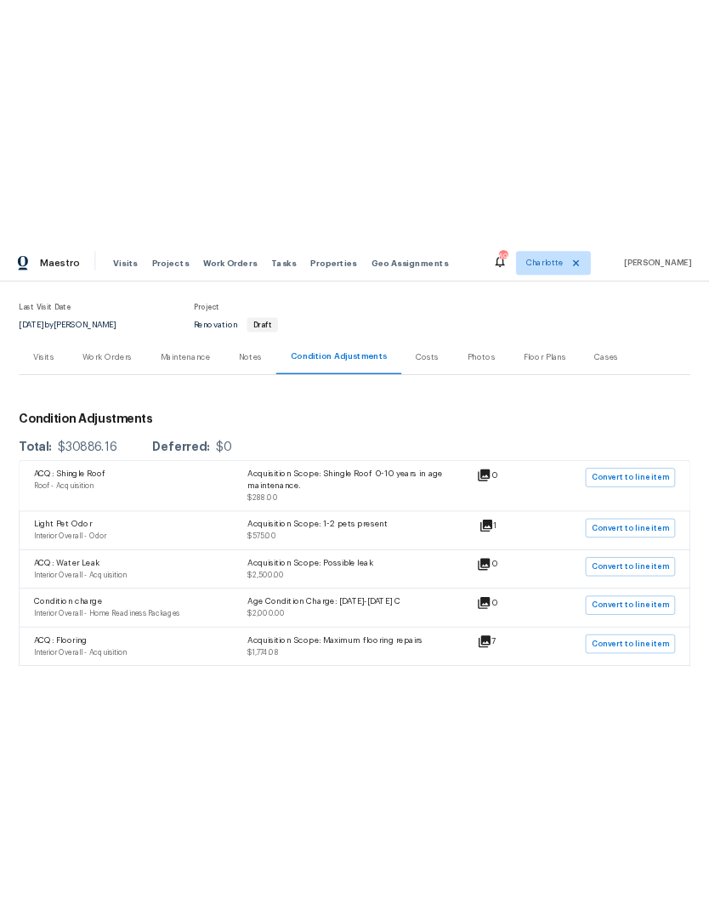
scroll to position [0, 0]
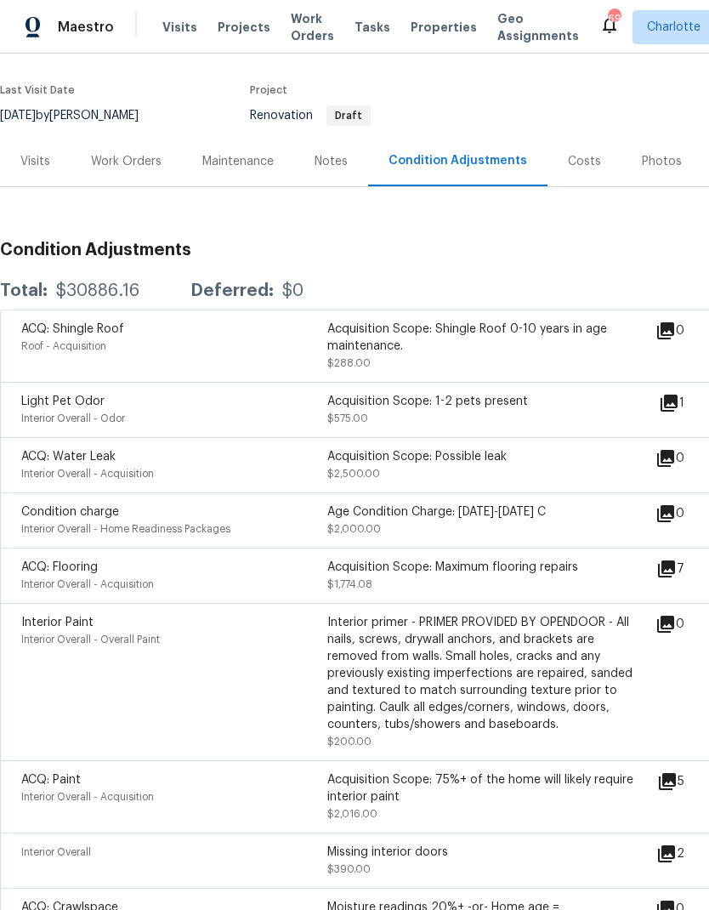
click at [137, 155] on div "Work Orders" at bounding box center [126, 161] width 71 height 17
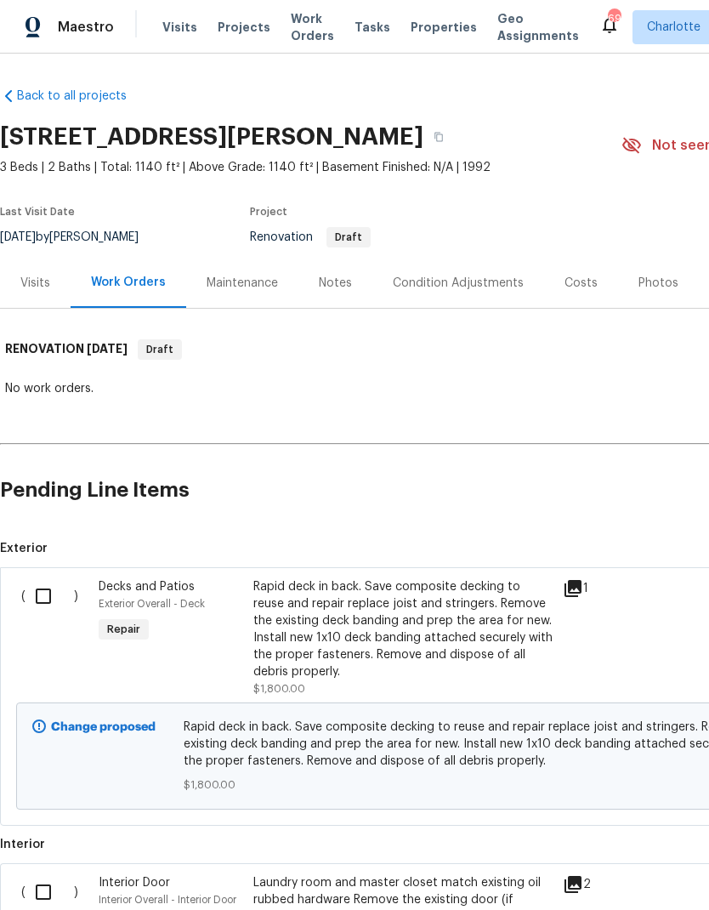
click at [44, 583] on input "checkbox" at bounding box center [50, 596] width 48 height 36
checkbox input "true"
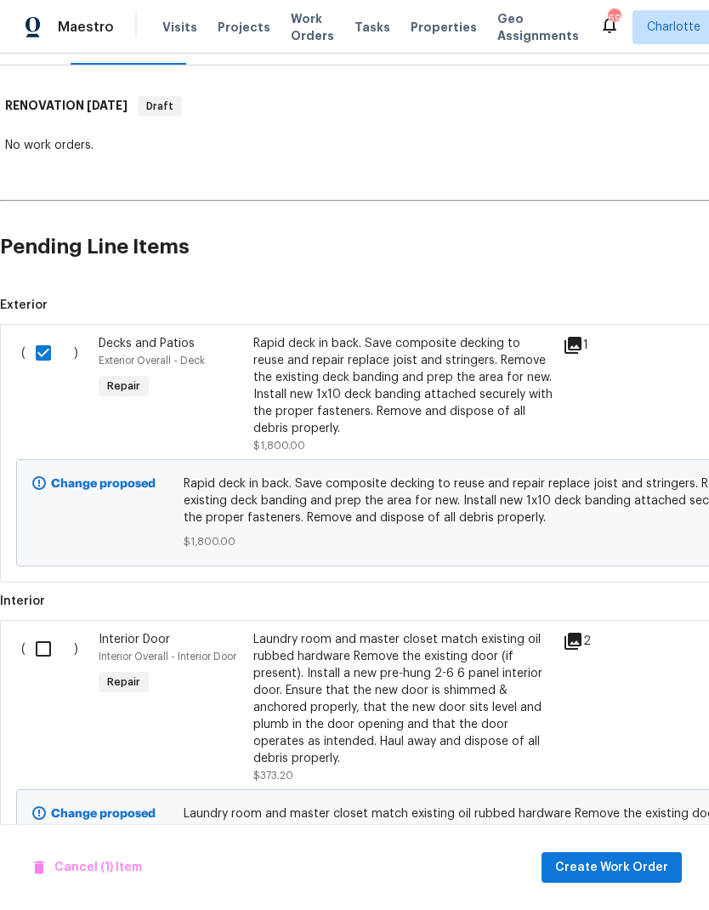
scroll to position [245, 0]
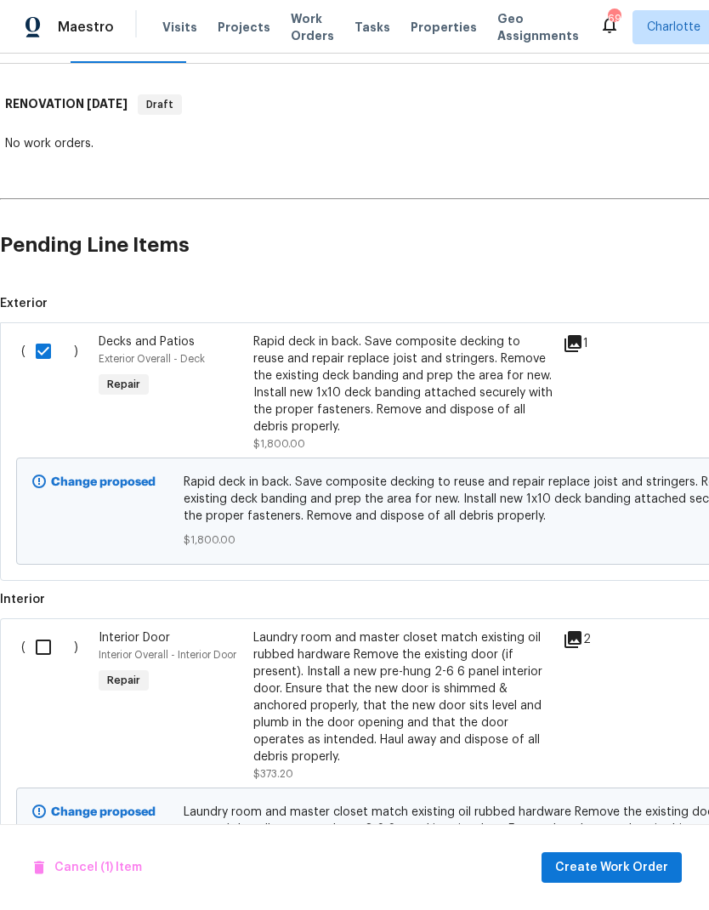
click at [48, 642] on input "checkbox" at bounding box center [50, 647] width 48 height 36
checkbox input "true"
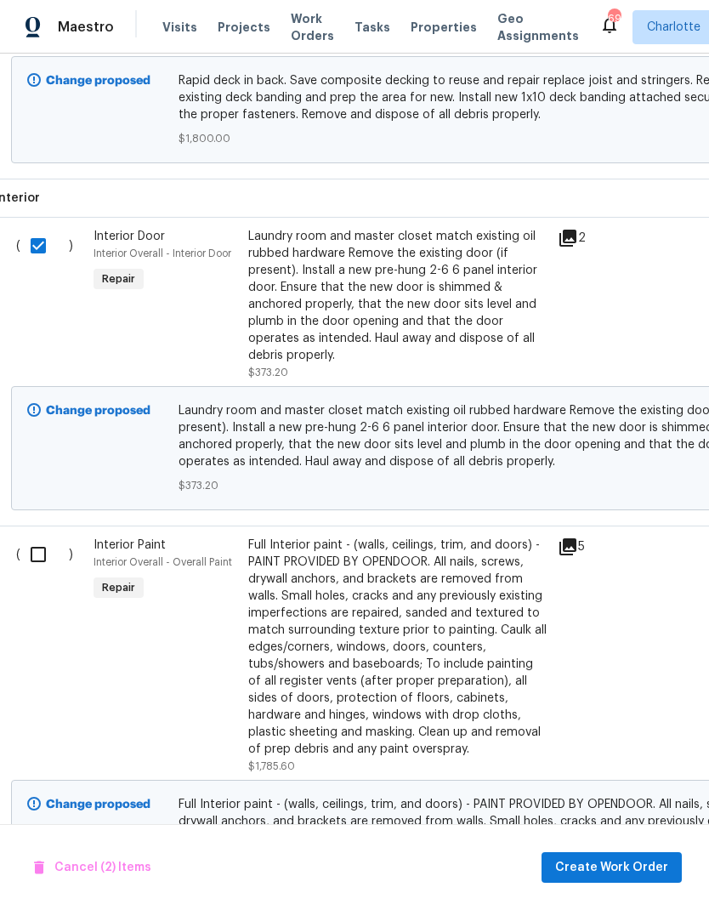
scroll to position [645, 6]
click at [43, 554] on input "checkbox" at bounding box center [44, 555] width 48 height 36
checkbox input "true"
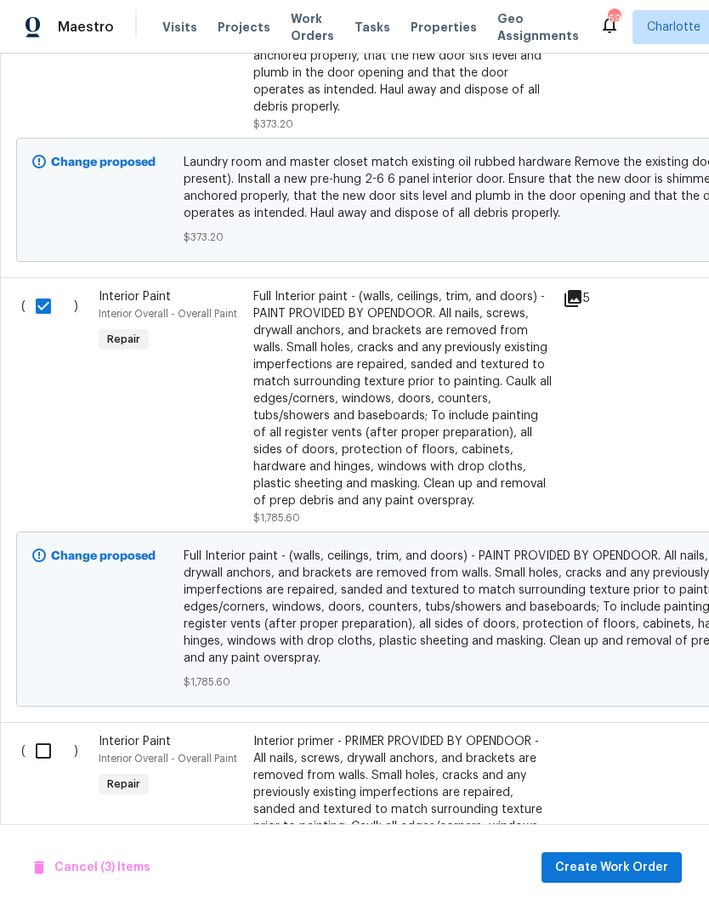
scroll to position [899, 5]
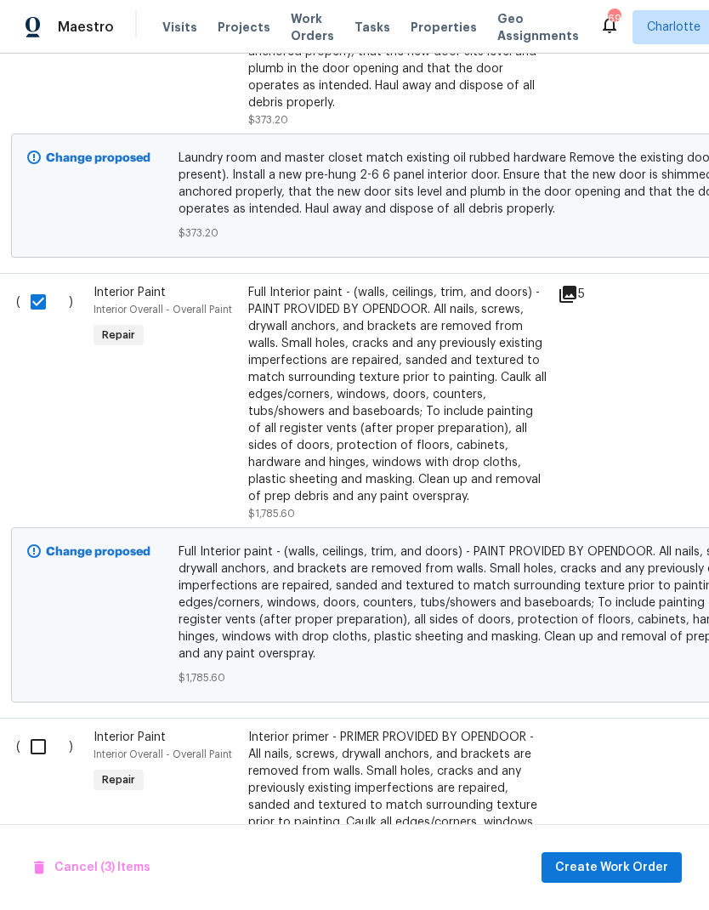
click at [38, 723] on div "( ) Interior Paint Interior Overall - Overall Paint Repair Interior primer - PR…" at bounding box center [475, 864] width 961 height 293
click at [48, 763] on input "checkbox" at bounding box center [44, 747] width 48 height 36
checkbox input "true"
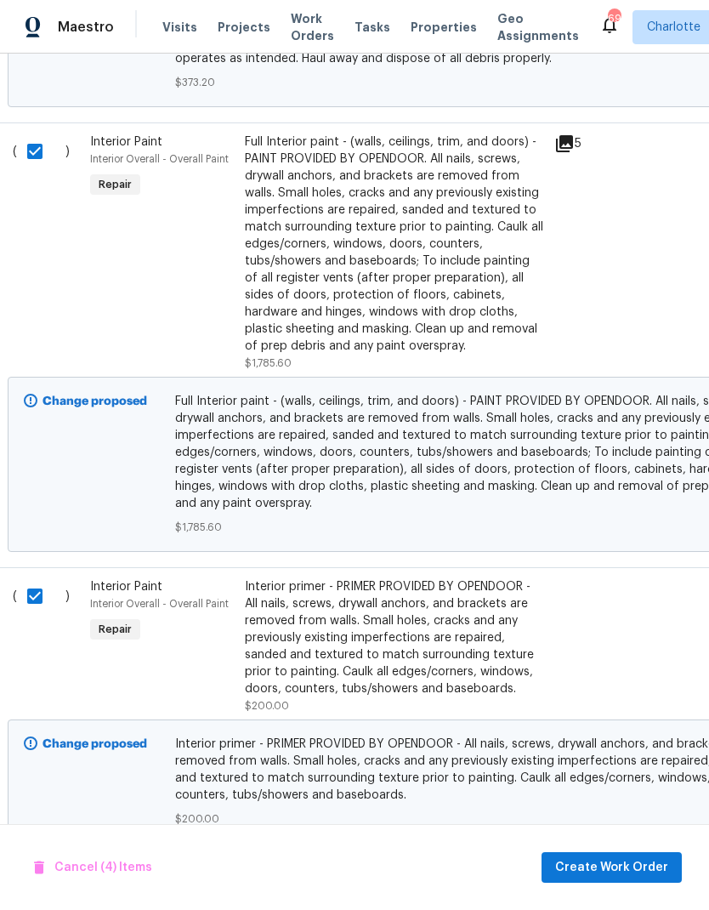
scroll to position [68, 0]
click at [634, 861] on span "Create Work Order" at bounding box center [611, 867] width 113 height 21
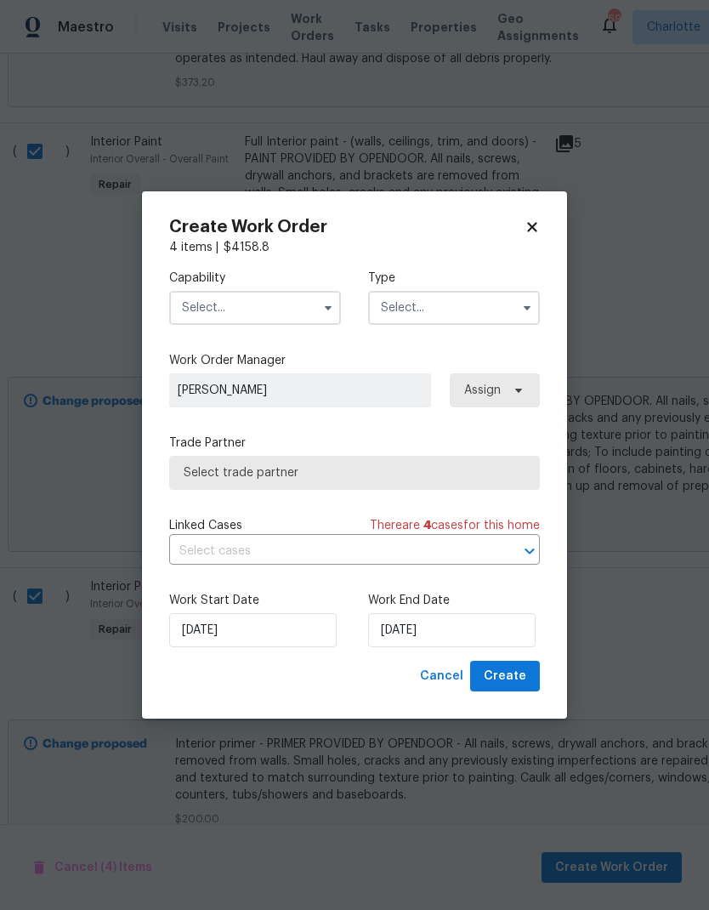
click at [271, 299] on input "text" at bounding box center [255, 308] width 172 height 34
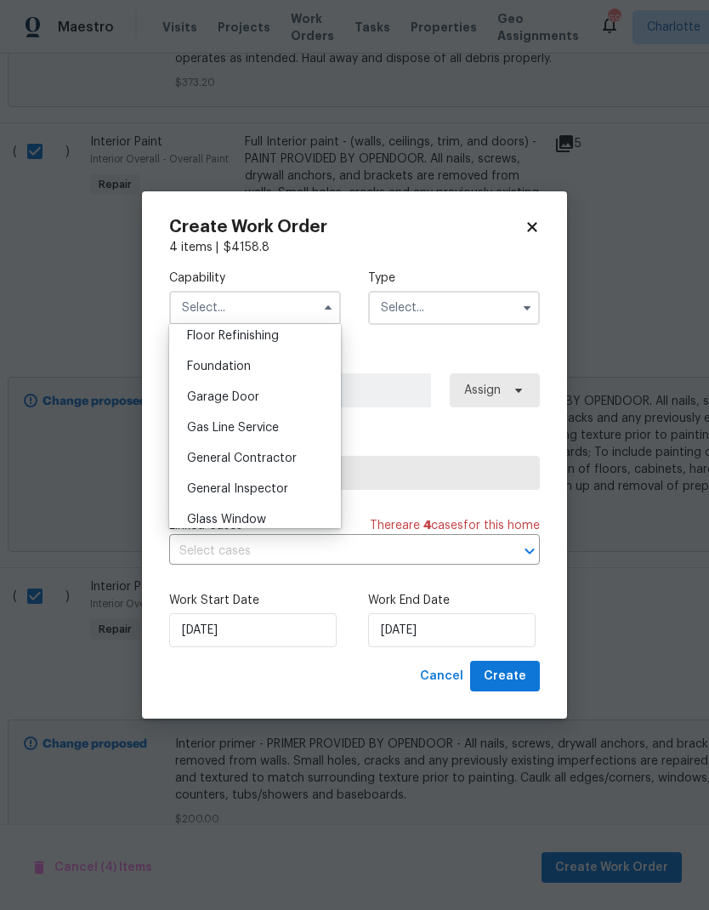
scroll to position [721, 0]
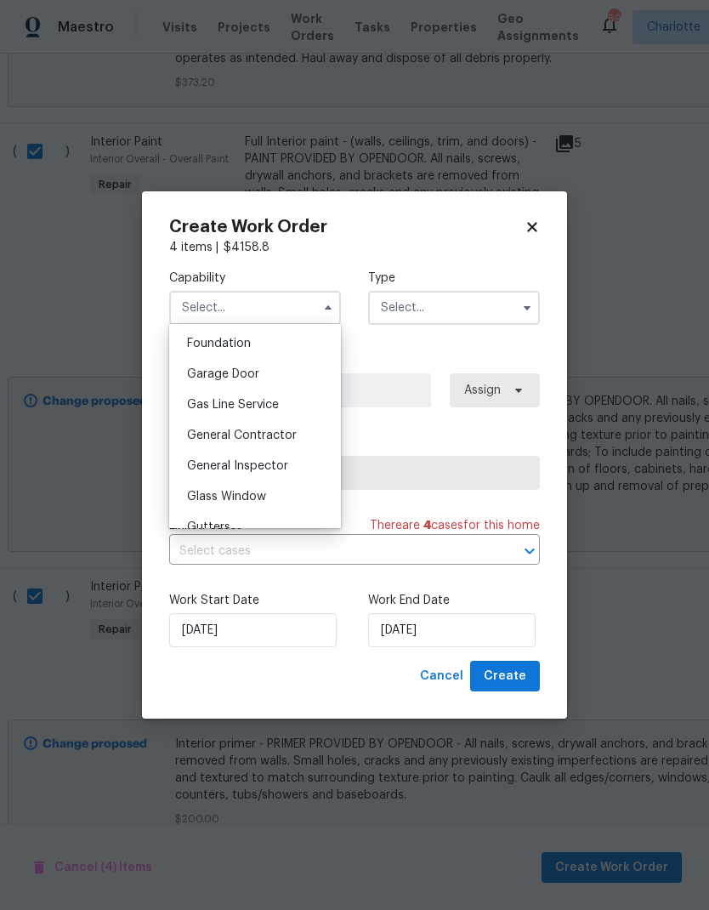
click at [285, 430] on span "General Contractor" at bounding box center [242, 435] width 110 height 12
type input "General Contractor"
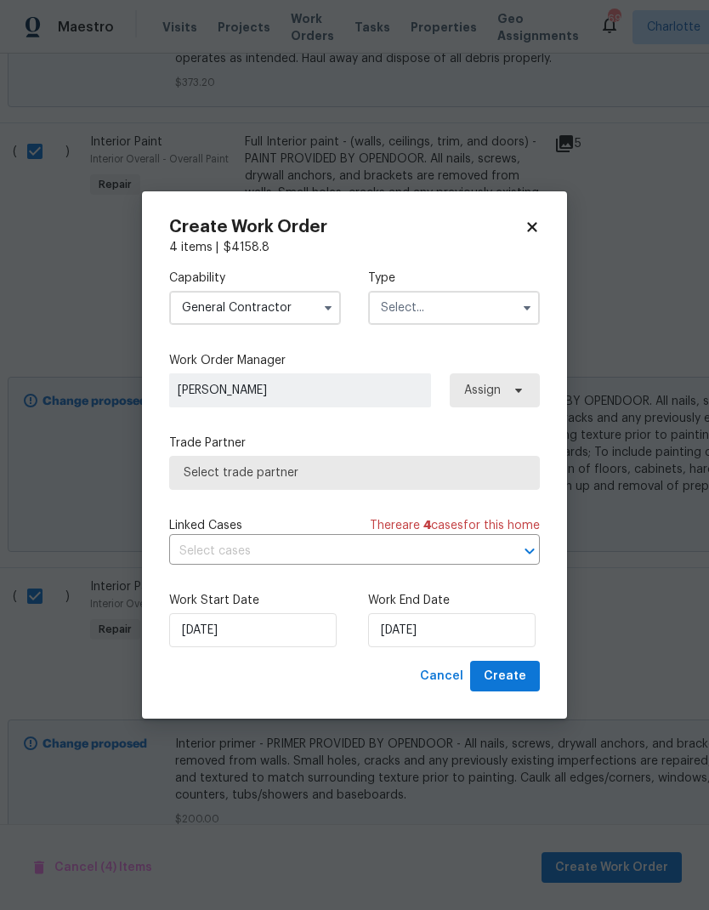
click at [504, 313] on input "text" at bounding box center [454, 308] width 172 height 34
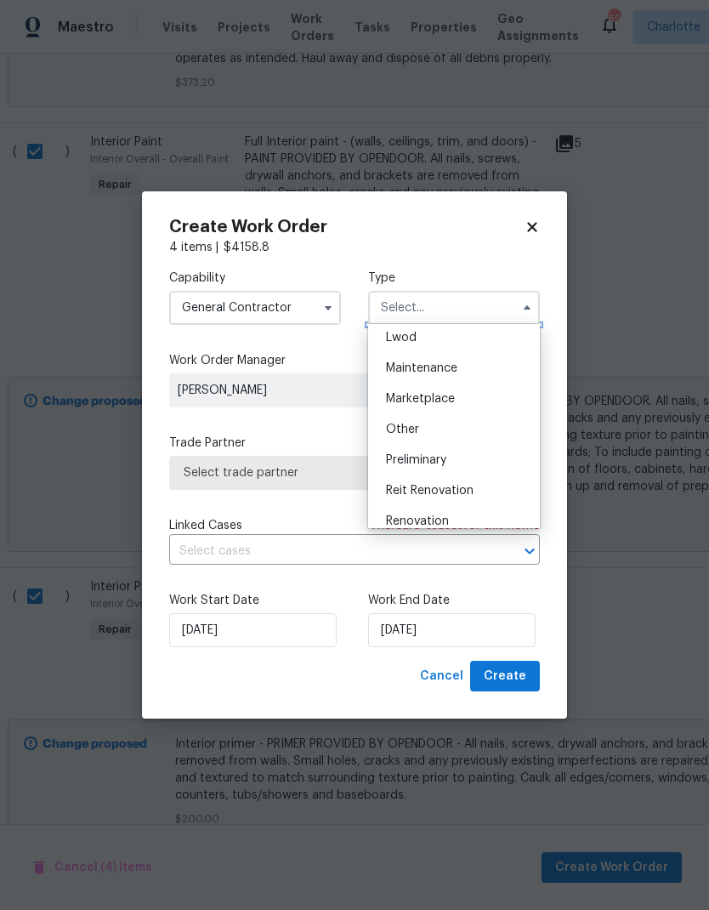
scroll to position [266, 0]
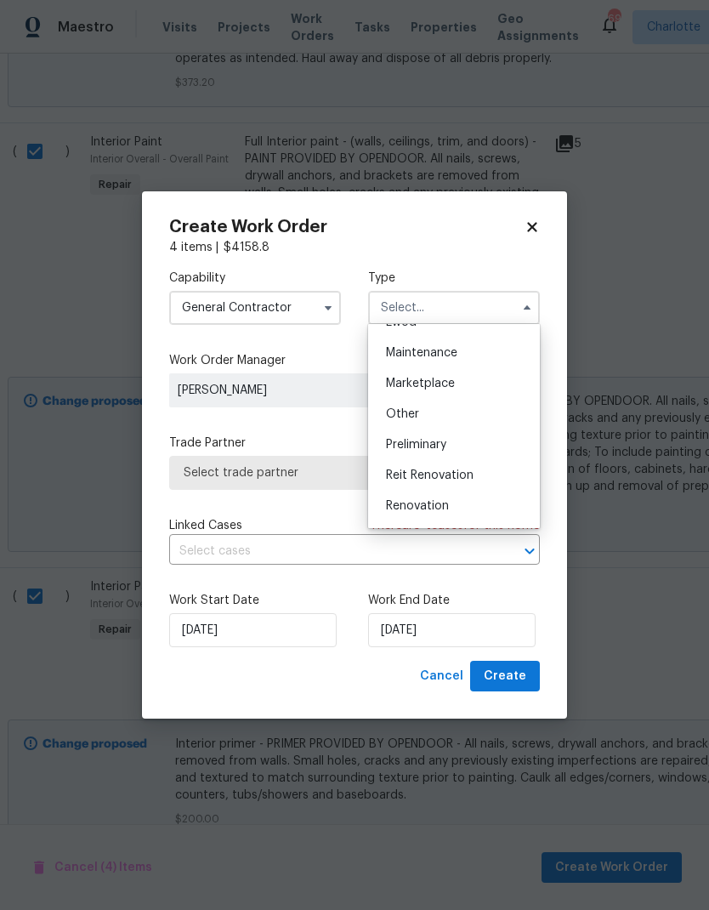
click at [469, 509] on div "Renovation" at bounding box center [453, 506] width 163 height 31
type input "Renovation"
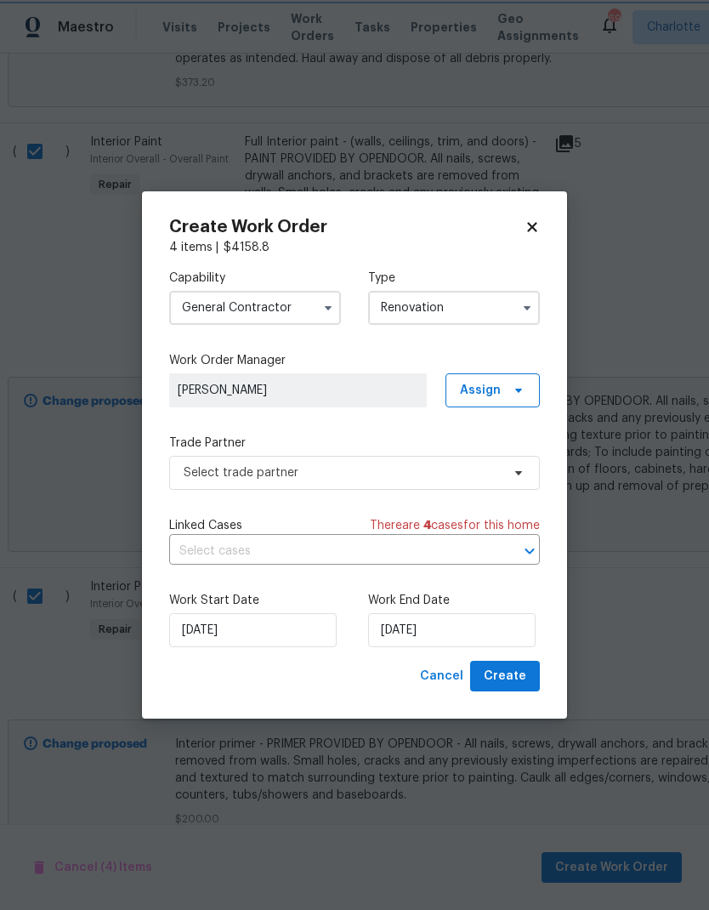
scroll to position [0, 0]
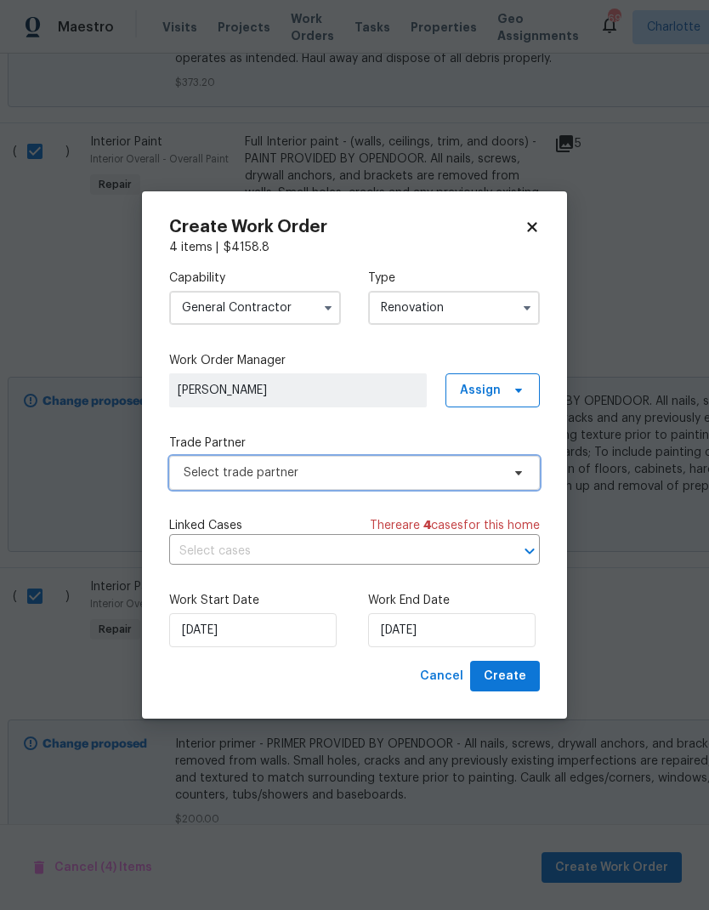
click at [338, 476] on span "Select trade partner" at bounding box center [342, 472] width 317 height 17
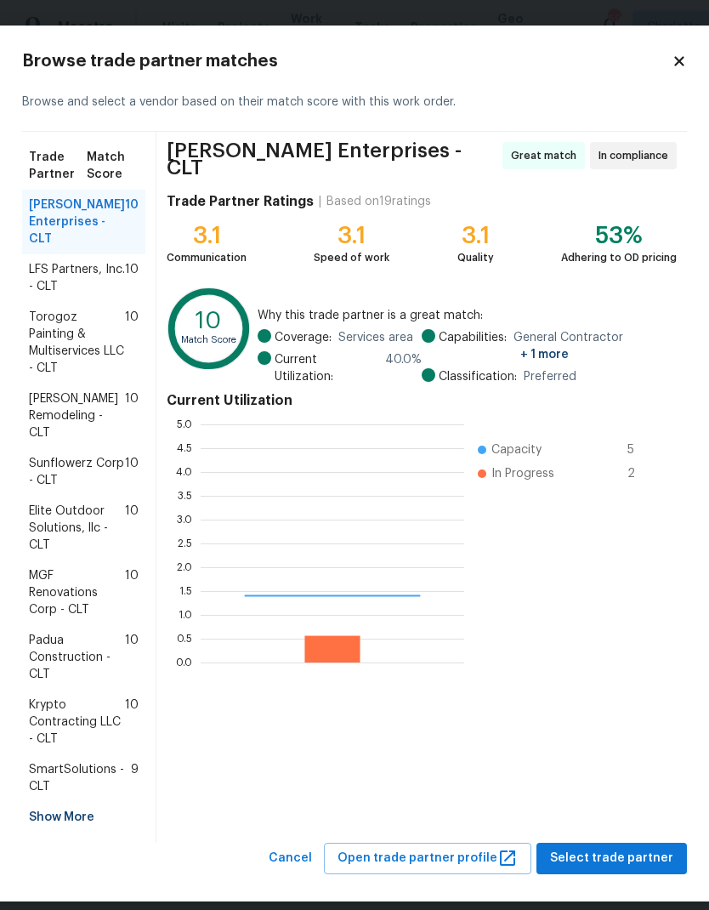
scroll to position [238, 264]
click at [80, 348] on span "Torogoz Painting & Multiservices LLC - CLT" at bounding box center [77, 343] width 96 height 68
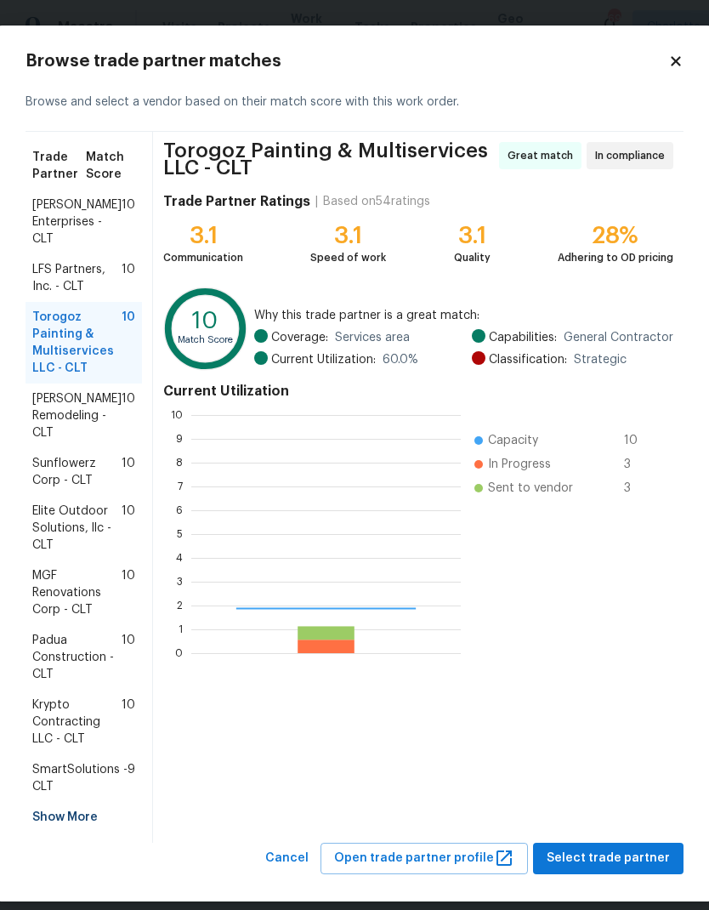
scroll to position [238, 270]
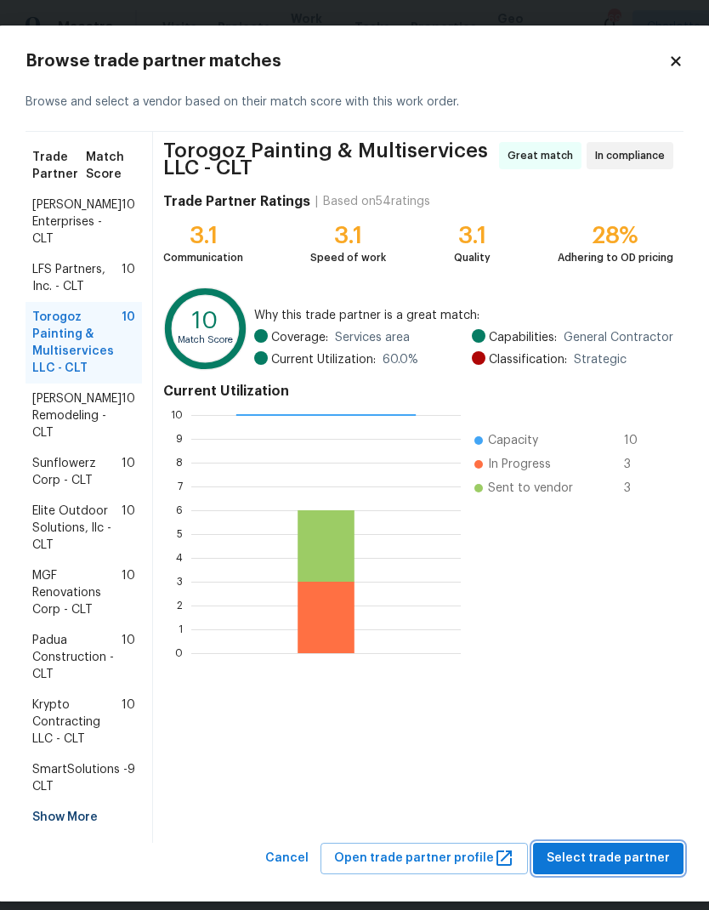
click at [645, 849] on span "Select trade partner" at bounding box center [608, 858] width 123 height 21
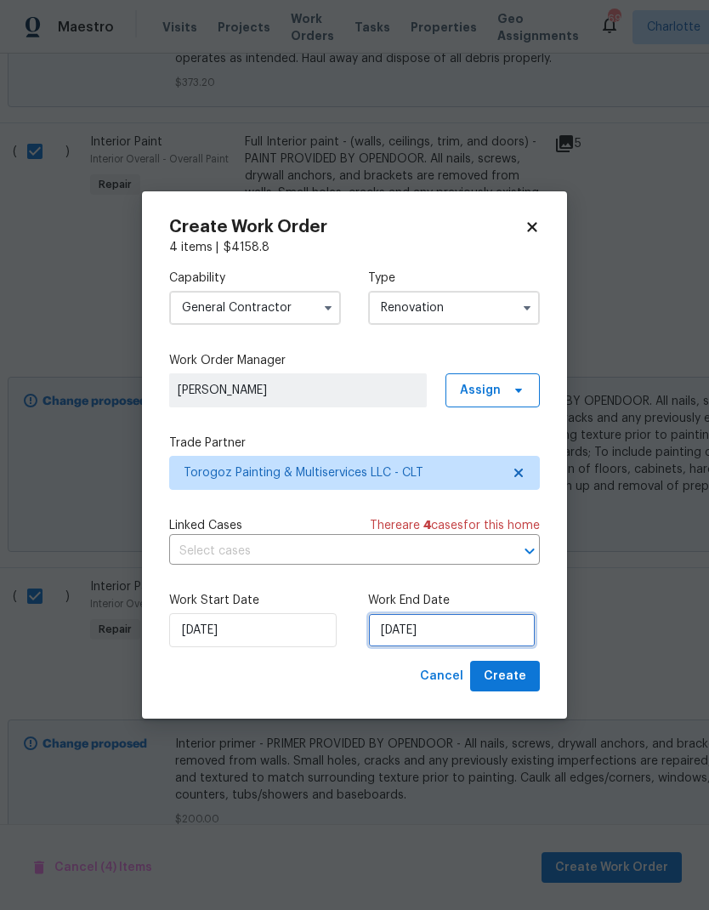
click at [434, 633] on input "[DATE]" at bounding box center [452, 630] width 168 height 34
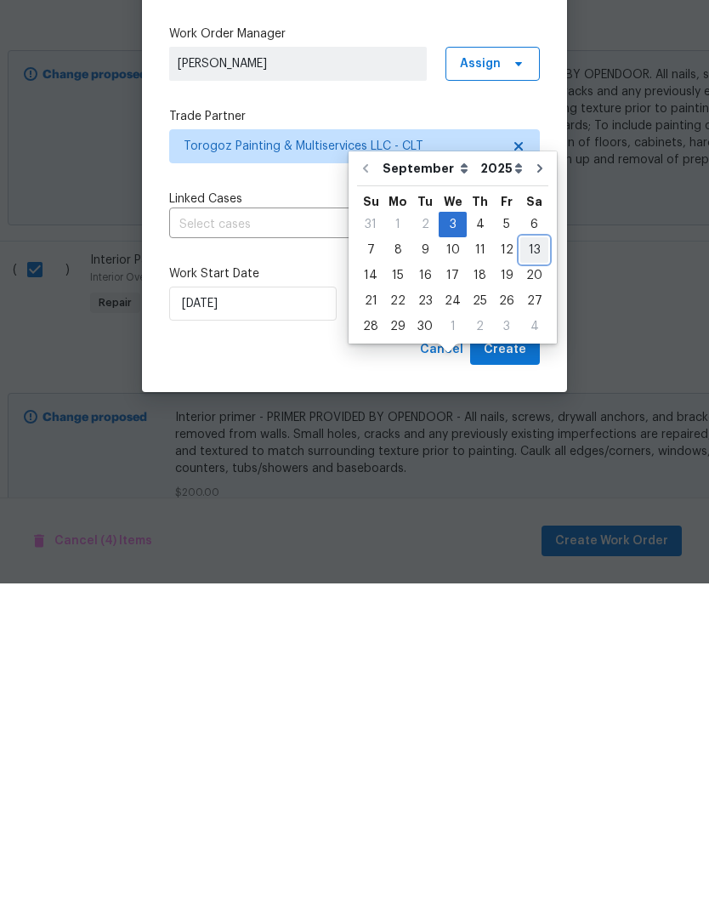
click at [520, 565] on div "13" at bounding box center [534, 577] width 28 height 24
type input "[DATE]"
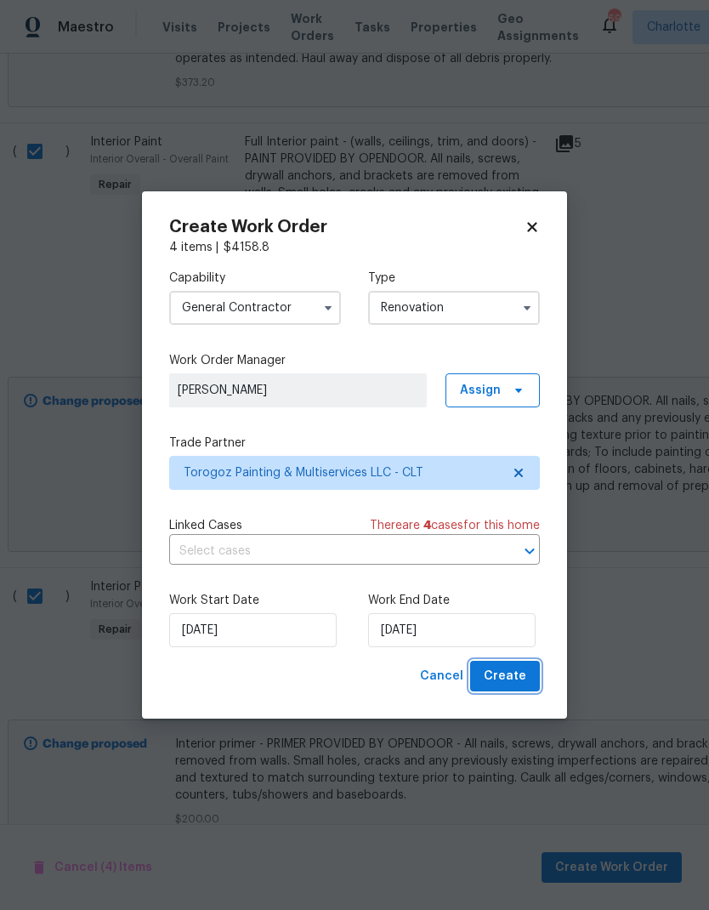
click at [514, 677] on span "Create" at bounding box center [505, 676] width 43 height 21
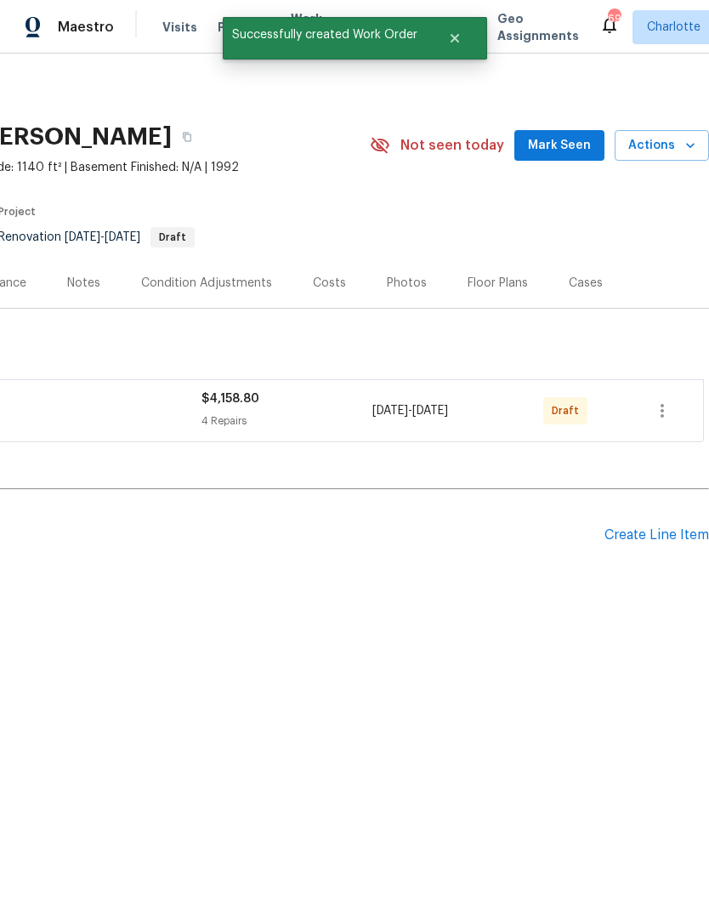
scroll to position [0, 252]
click at [662, 415] on icon "button" at bounding box center [662, 411] width 3 height 14
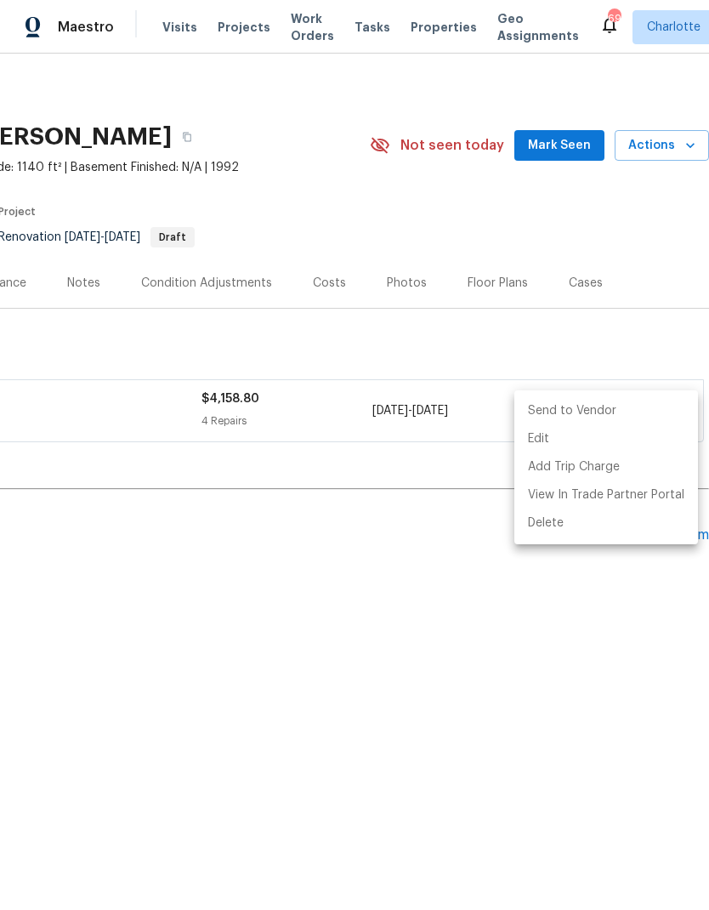
click at [595, 414] on li "Send to Vendor" at bounding box center [606, 411] width 184 height 28
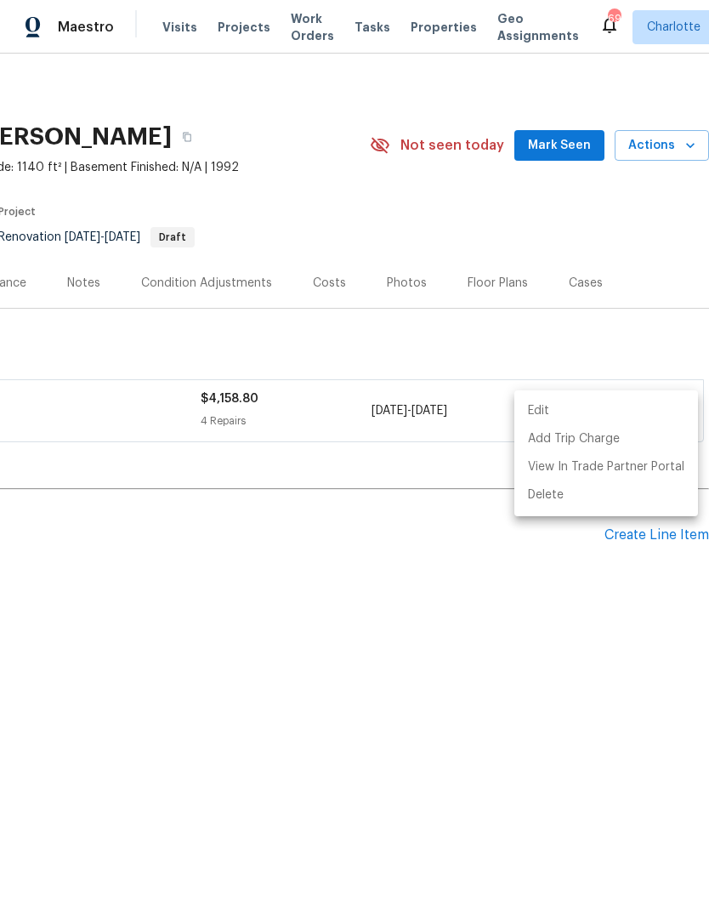
click at [569, 703] on div at bounding box center [354, 455] width 709 height 910
